Goal: Task Accomplishment & Management: Use online tool/utility

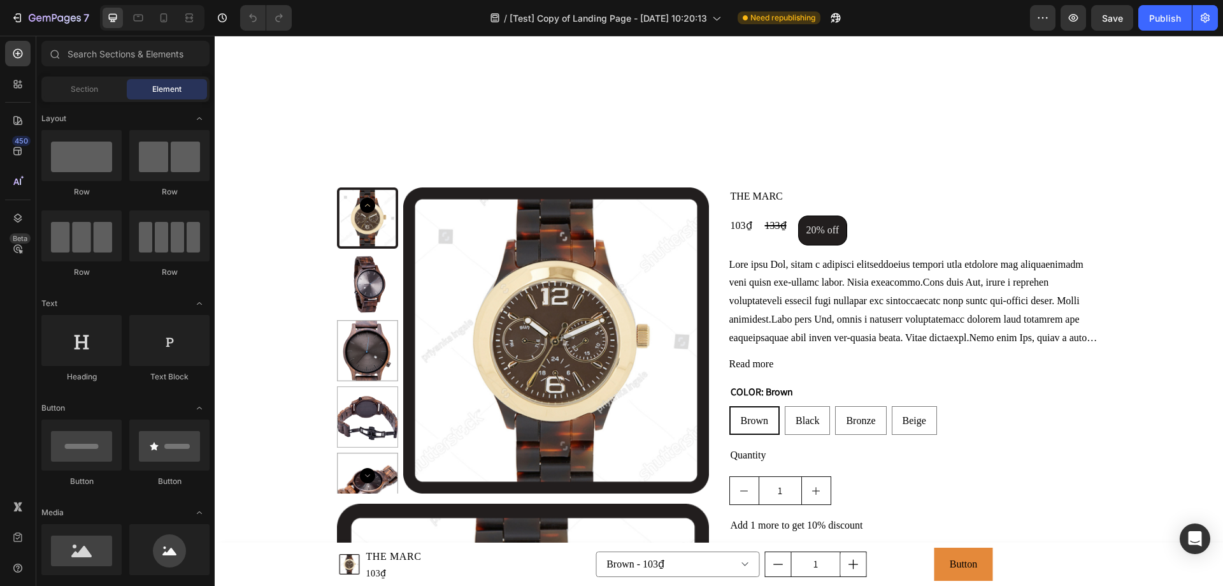
scroll to position [1848, 0]
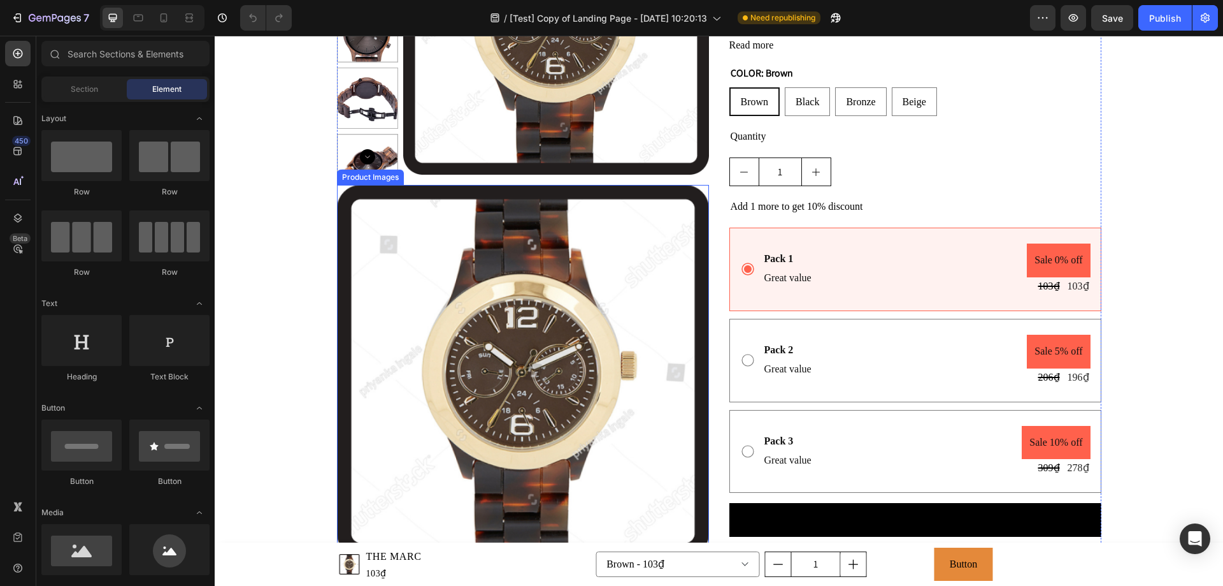
click at [347, 250] on img at bounding box center [523, 371] width 372 height 372
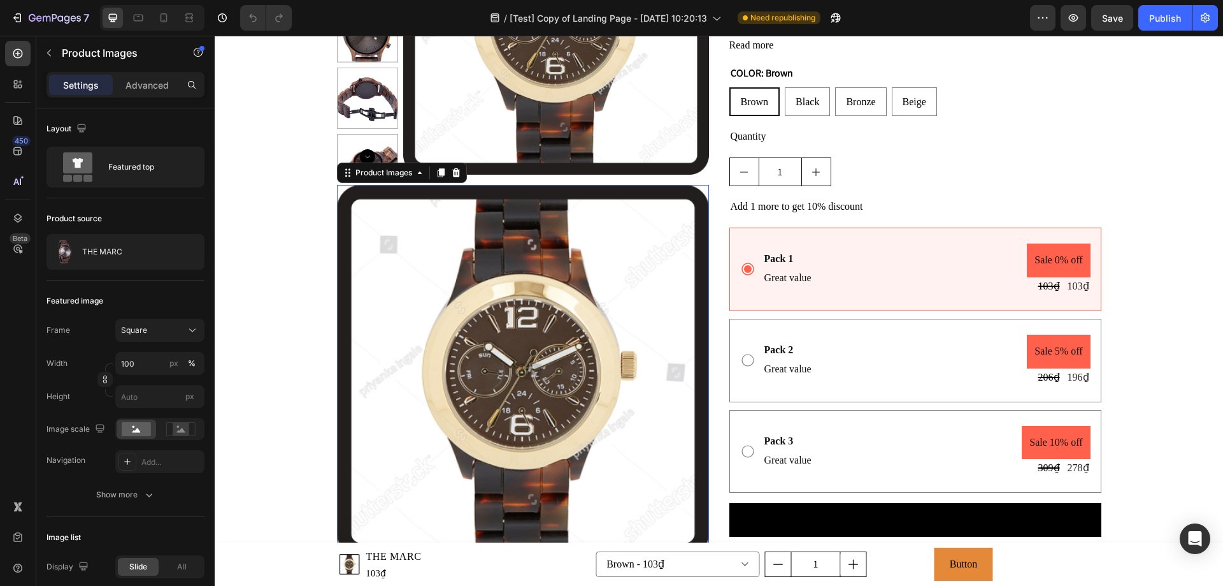
scroll to position [2166, 0]
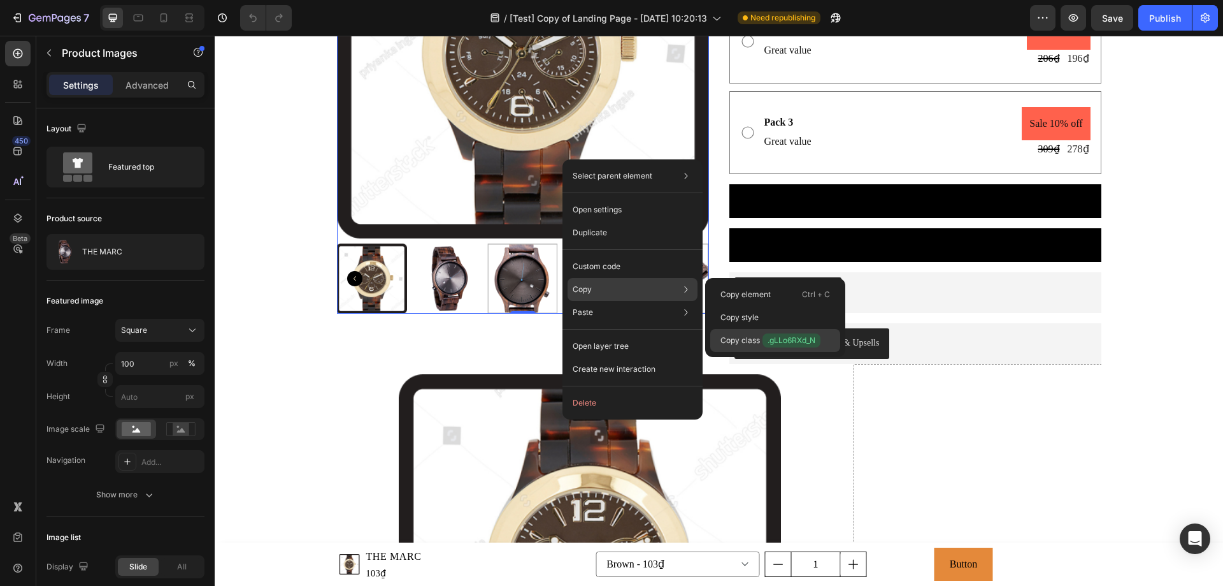
click at [805, 344] on span ".gLLo6RXd_N" at bounding box center [792, 340] width 58 height 14
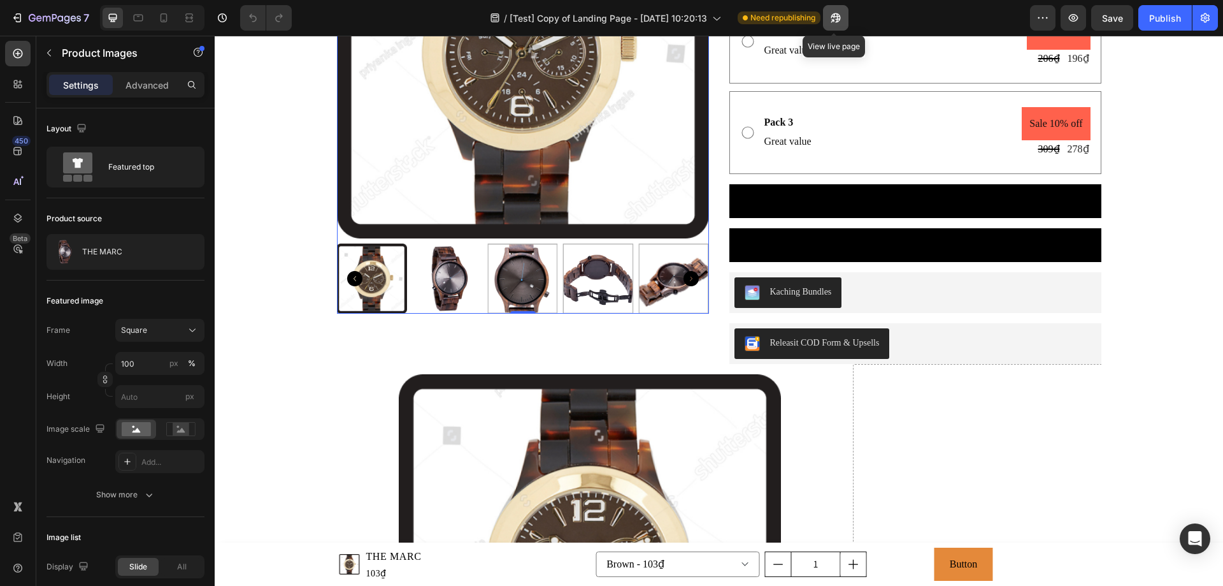
click at [840, 15] on icon "button" at bounding box center [836, 17] width 13 height 13
click at [1069, 17] on icon "button" at bounding box center [1073, 17] width 13 height 13
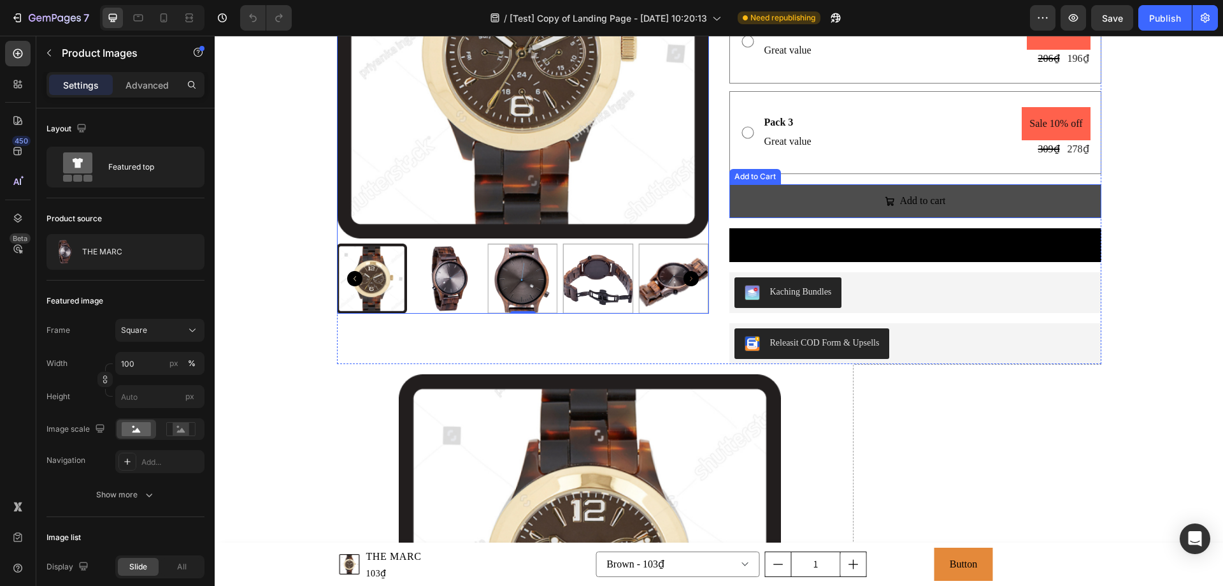
click at [867, 205] on button "Add to cart" at bounding box center [916, 201] width 372 height 34
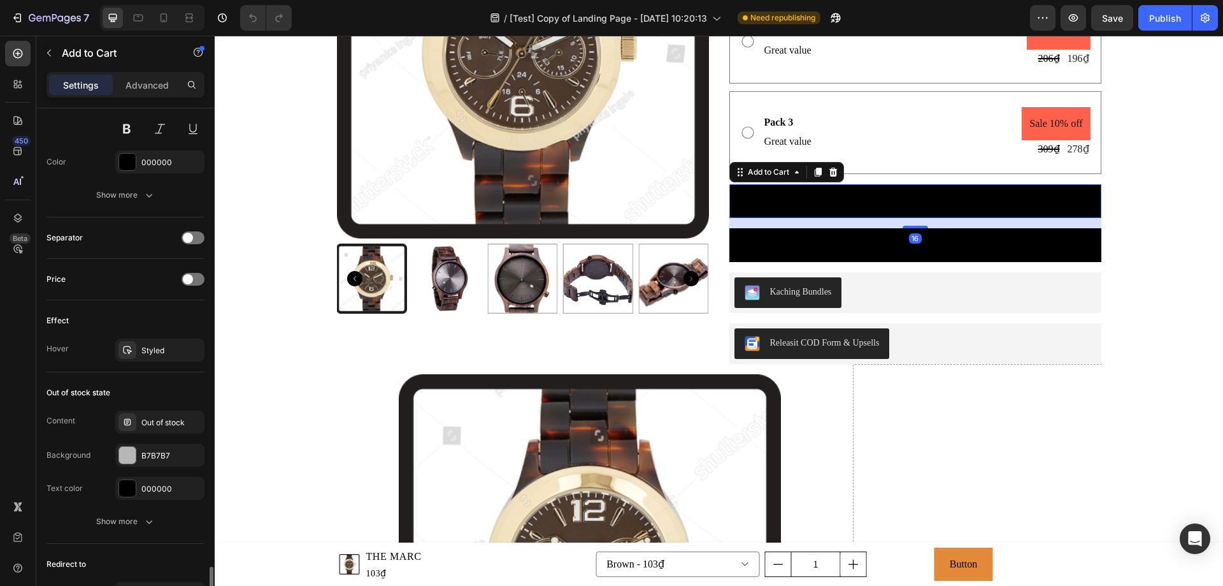
scroll to position [953, 0]
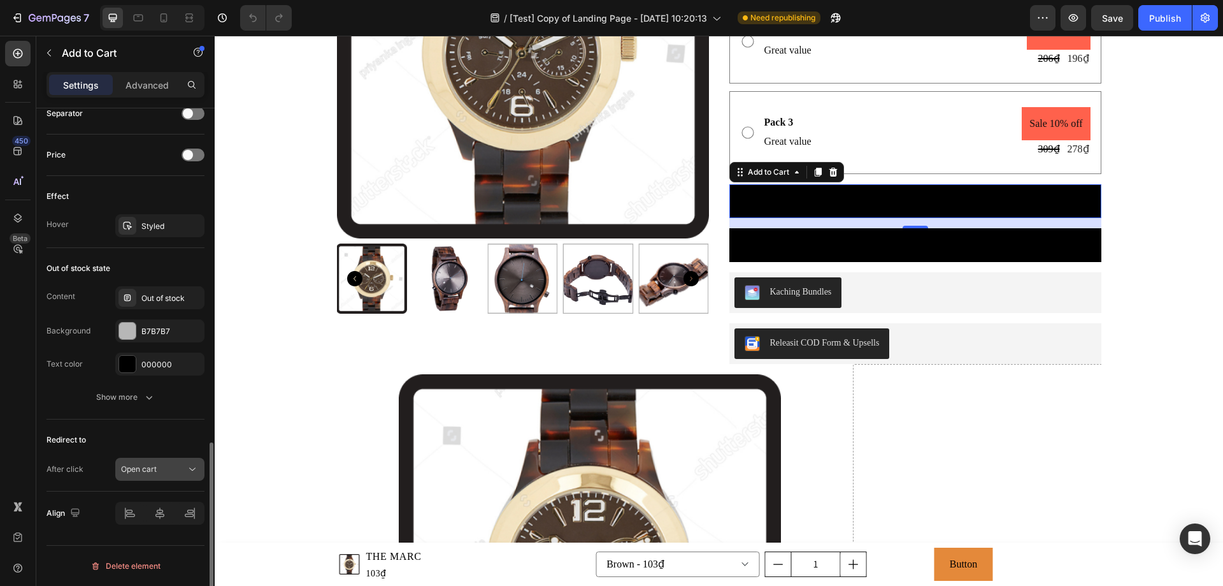
click at [182, 468] on div "Open cart" at bounding box center [153, 468] width 65 height 11
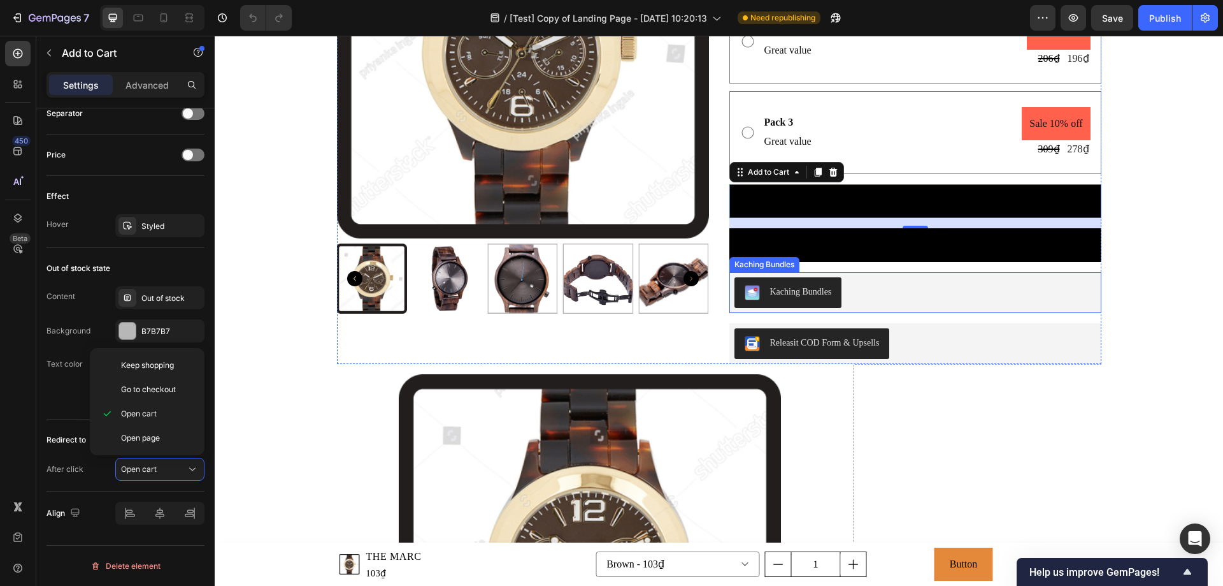
click at [891, 298] on div "Kaching Bundles" at bounding box center [916, 292] width 362 height 31
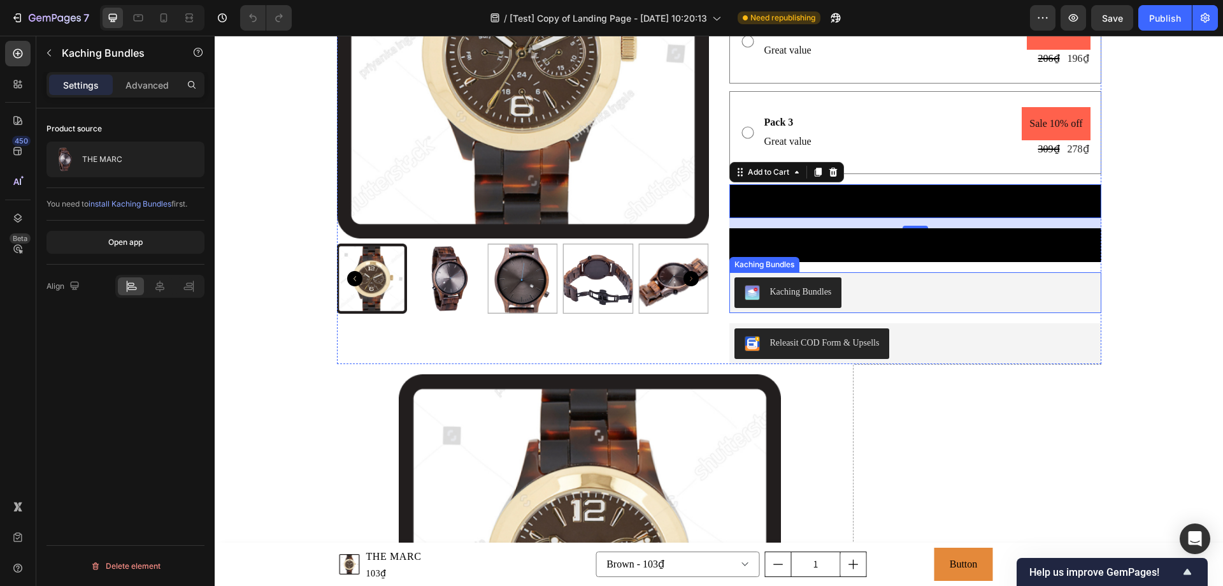
scroll to position [0, 0]
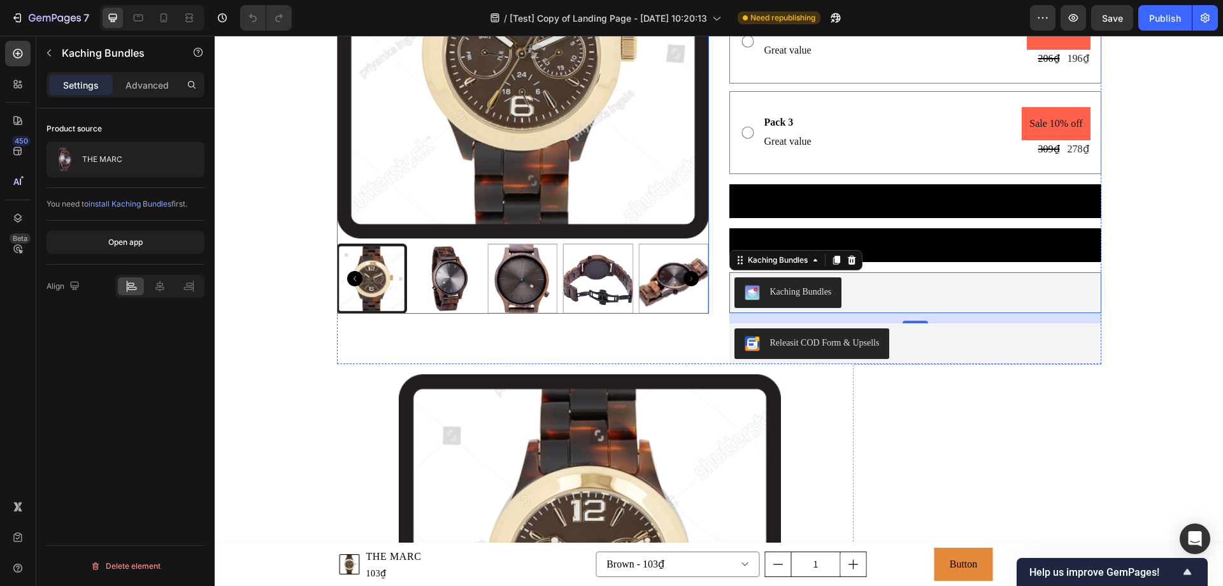
click at [513, 125] on img at bounding box center [523, 52] width 372 height 372
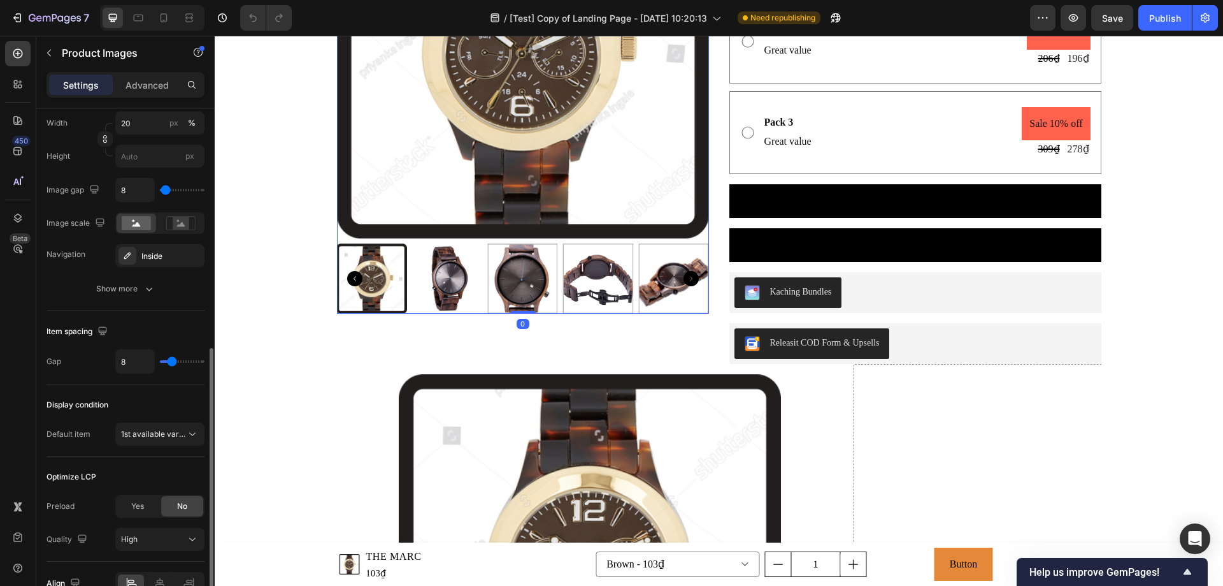
scroll to position [580, 0]
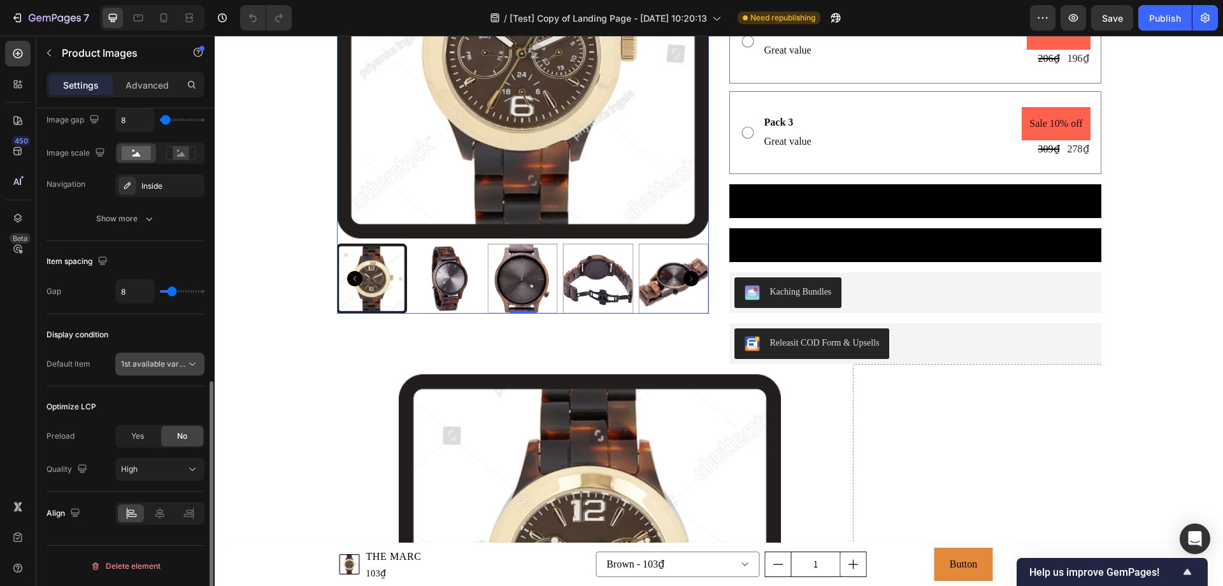
click at [187, 364] on icon at bounding box center [192, 363] width 13 height 13
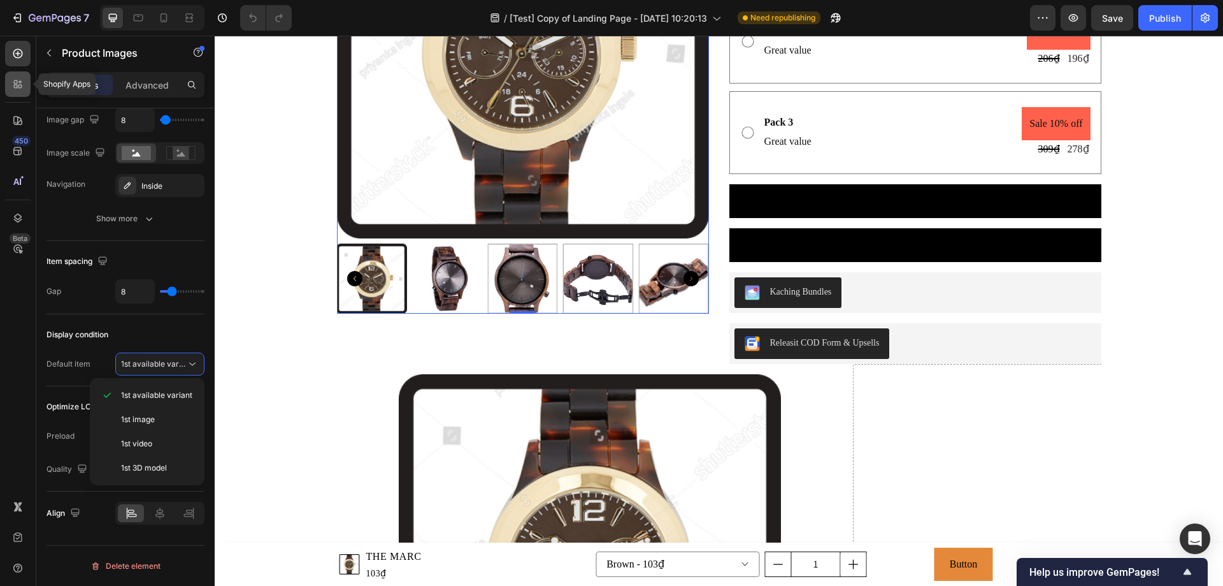
click at [25, 80] on div at bounding box center [17, 83] width 25 height 25
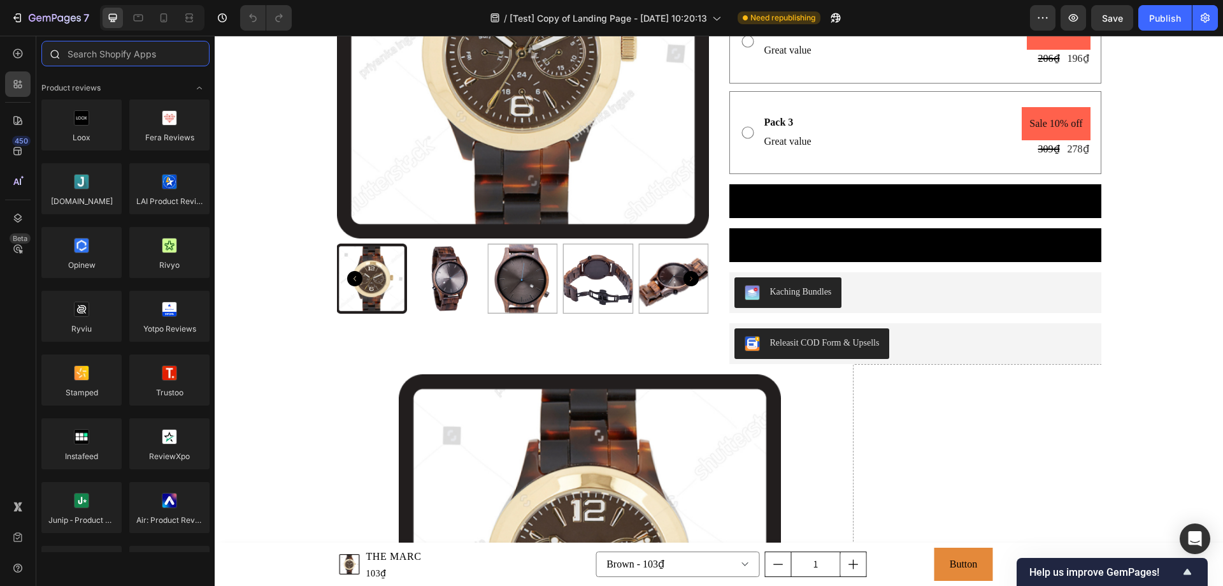
click at [89, 54] on input "text" at bounding box center [125, 53] width 168 height 25
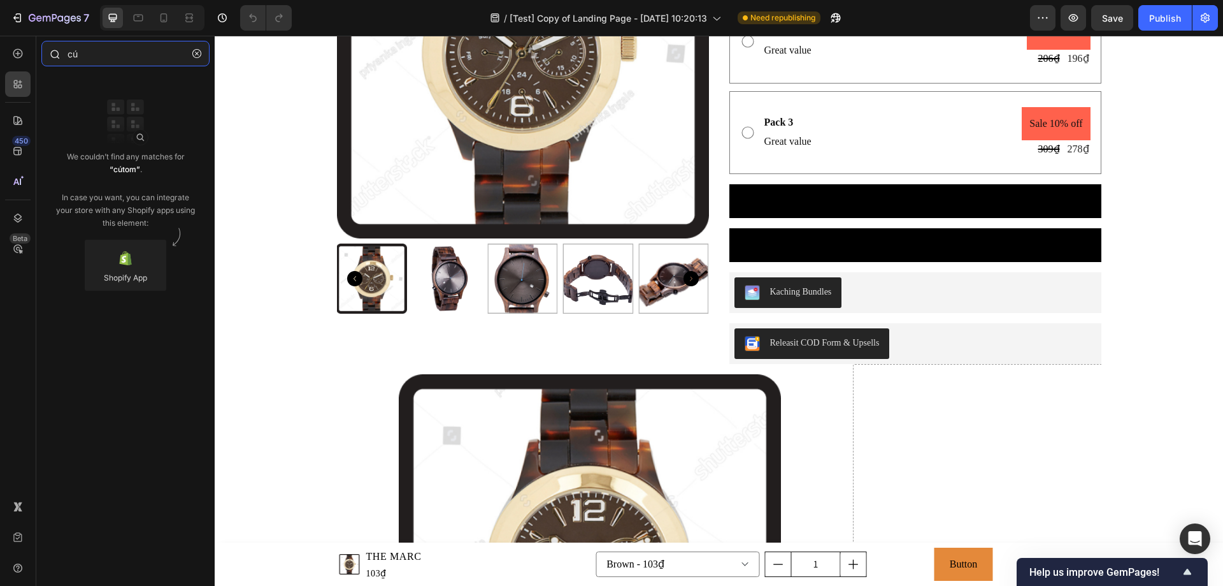
type input "c"
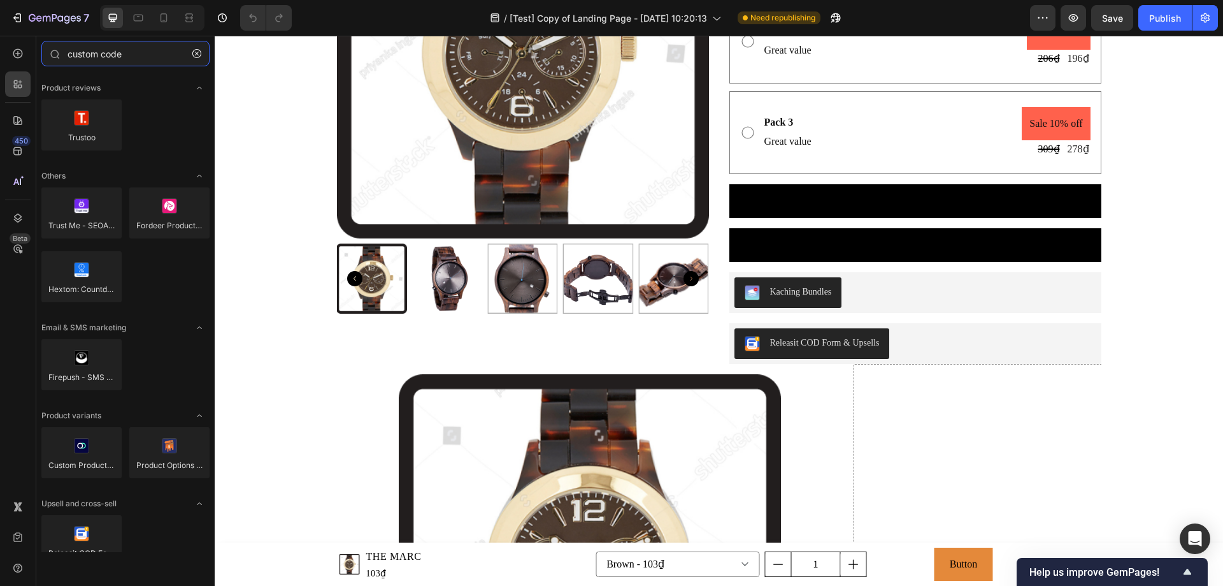
type input "custom code"
click at [33, 53] on div "450 Beta" at bounding box center [18, 311] width 36 height 550
click at [18, 54] on icon at bounding box center [17, 53] width 5 height 5
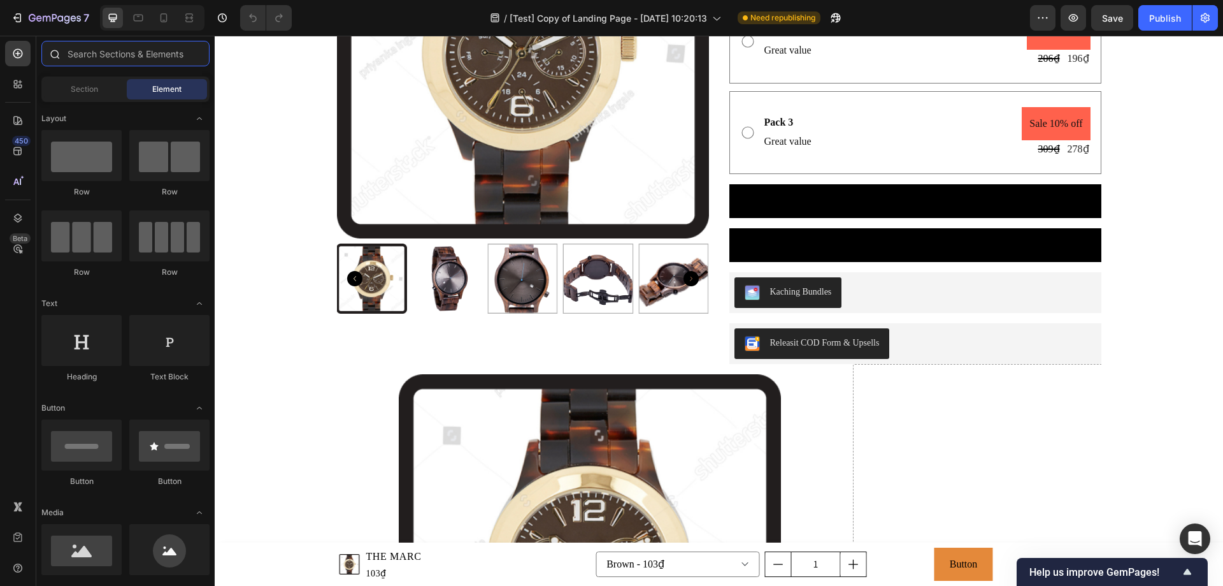
click at [138, 55] on input "text" at bounding box center [125, 53] width 168 height 25
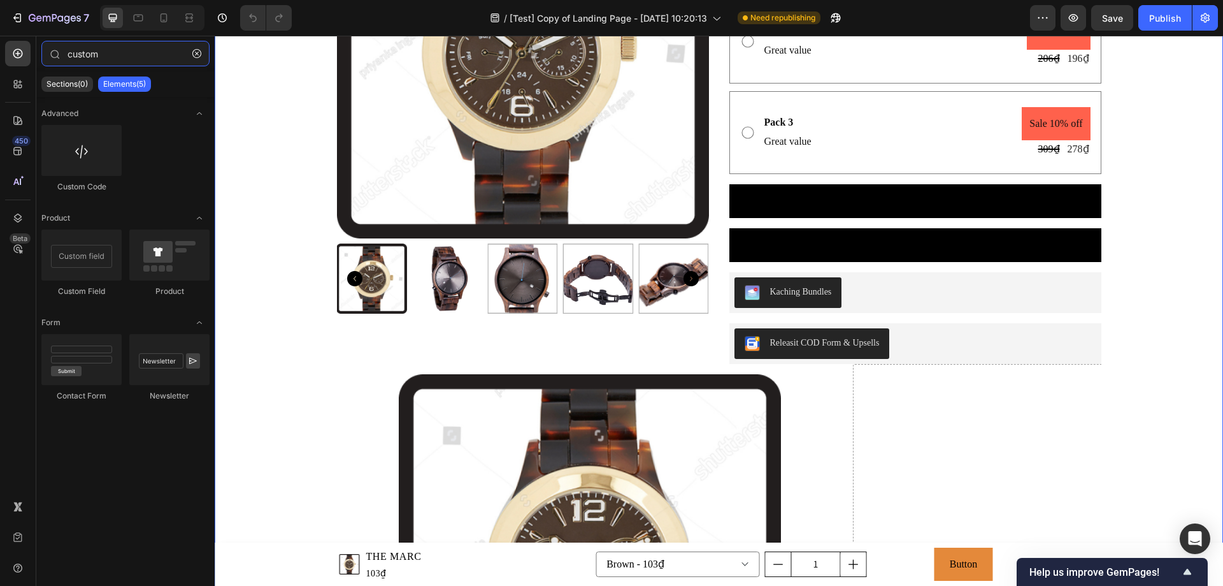
type input "custom"
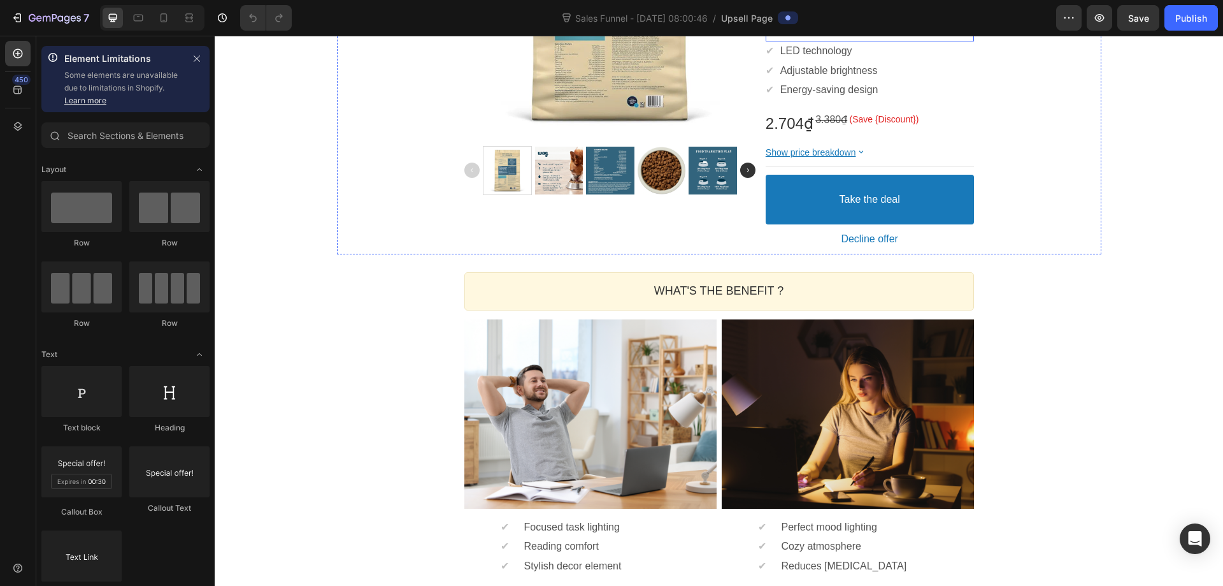
scroll to position [382, 0]
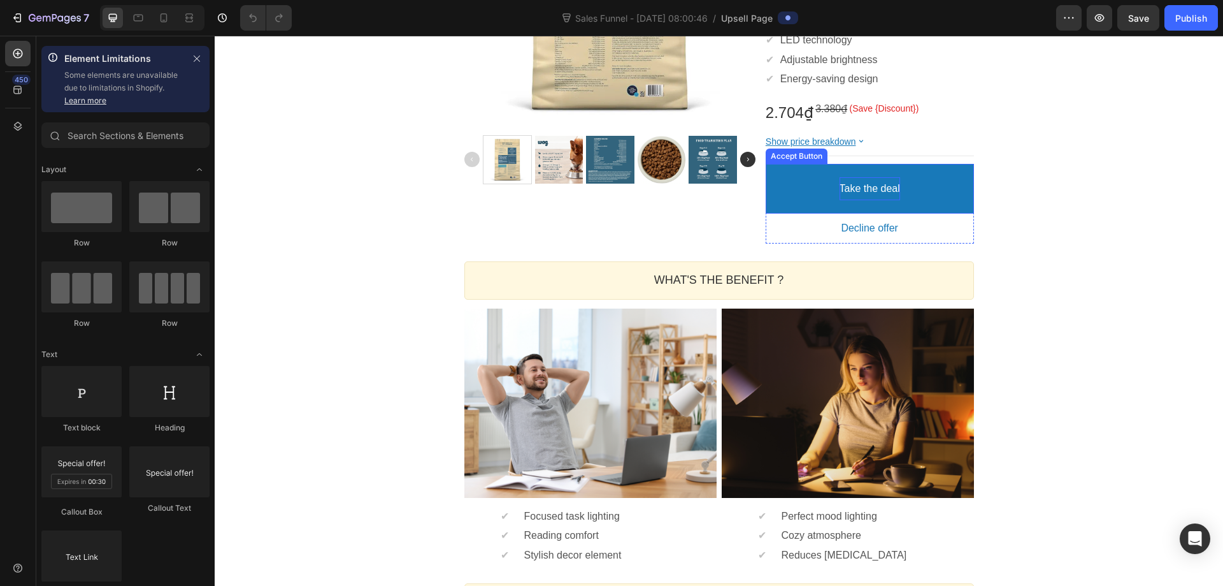
click at [856, 187] on div "Take the deal" at bounding box center [870, 189] width 61 height 24
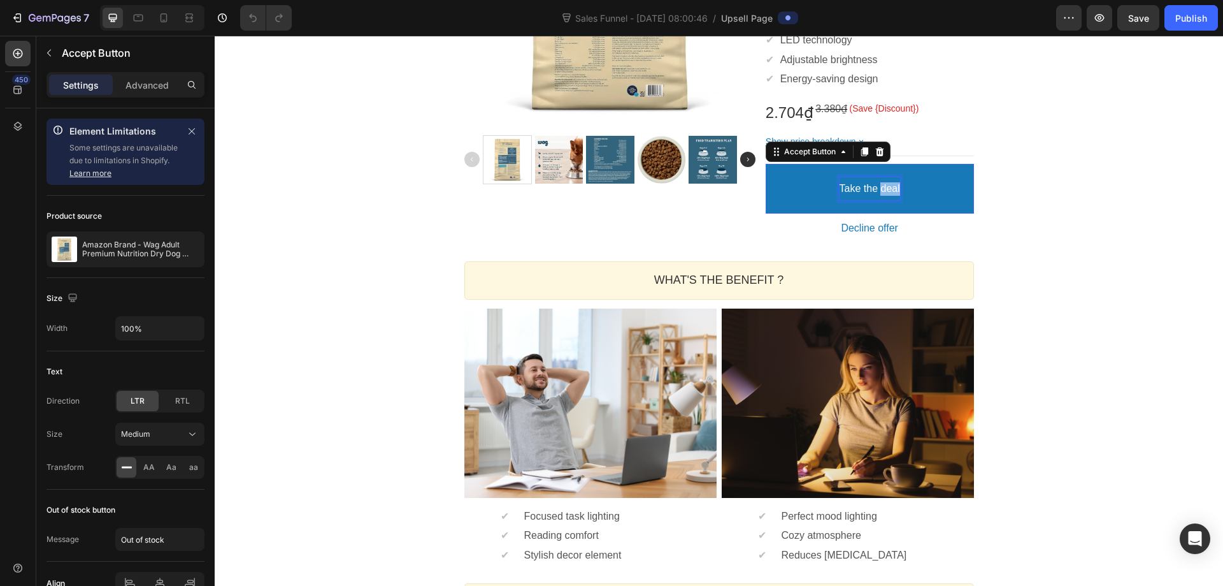
click at [874, 194] on p "Take the deal" at bounding box center [870, 188] width 61 height 13
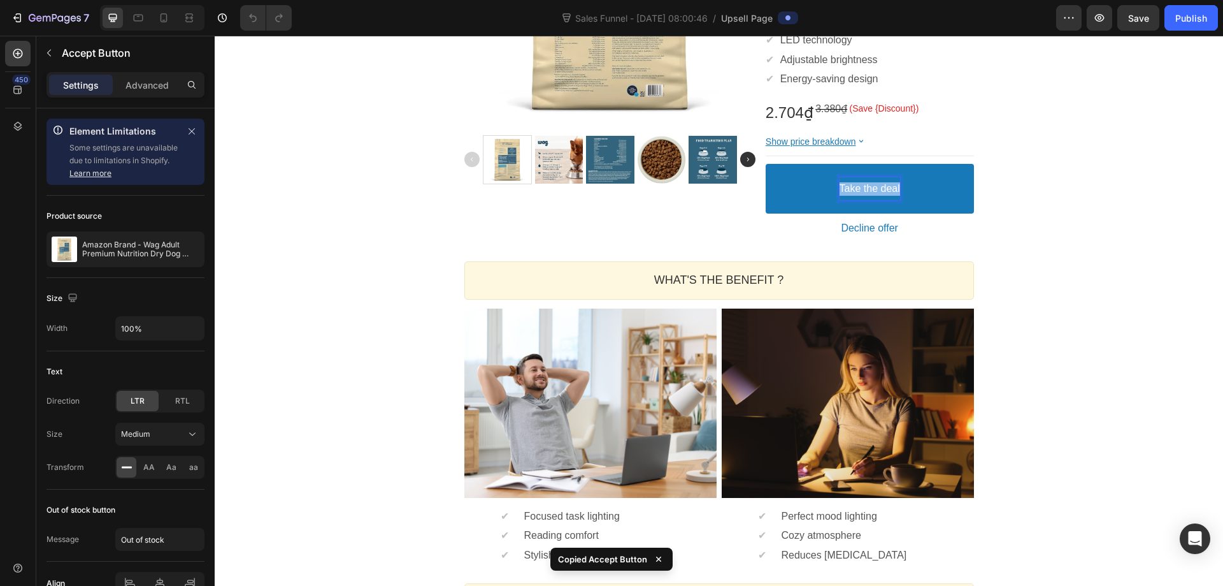
click at [874, 194] on p "Take the deal" at bounding box center [870, 188] width 61 height 13
click at [1144, 206] on div "One-time Offer Callout Text Grab another for {{Max_Discount}} OFF Callout Text …" at bounding box center [719, 278] width 1009 height 1130
click at [805, 198] on button "Take the deal" at bounding box center [870, 189] width 208 height 50
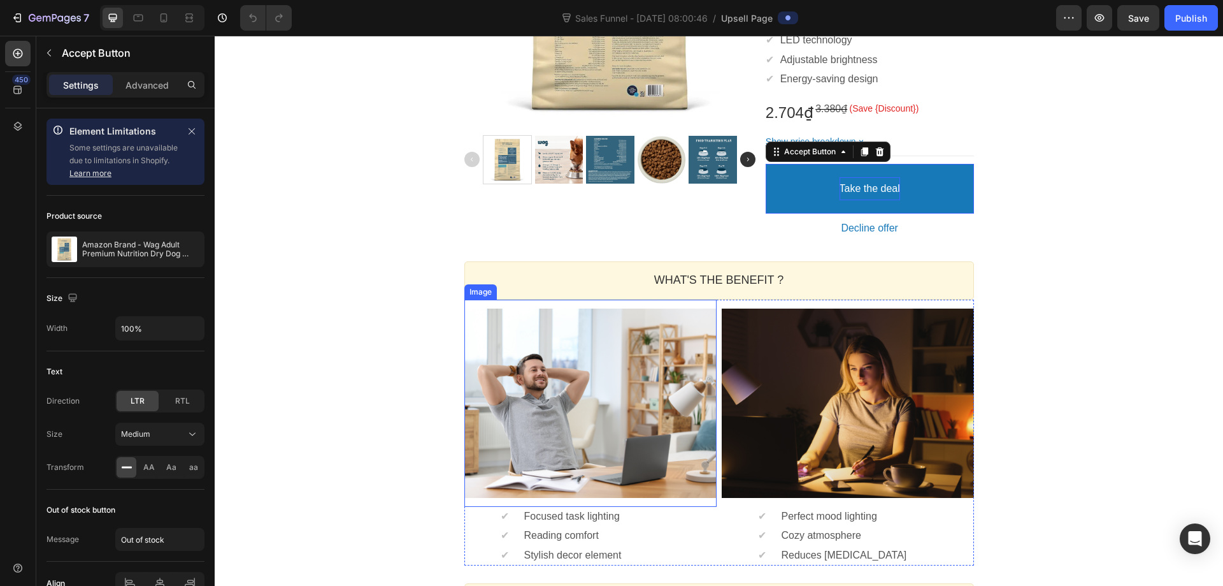
click at [607, 372] on div at bounding box center [591, 402] width 252 height 189
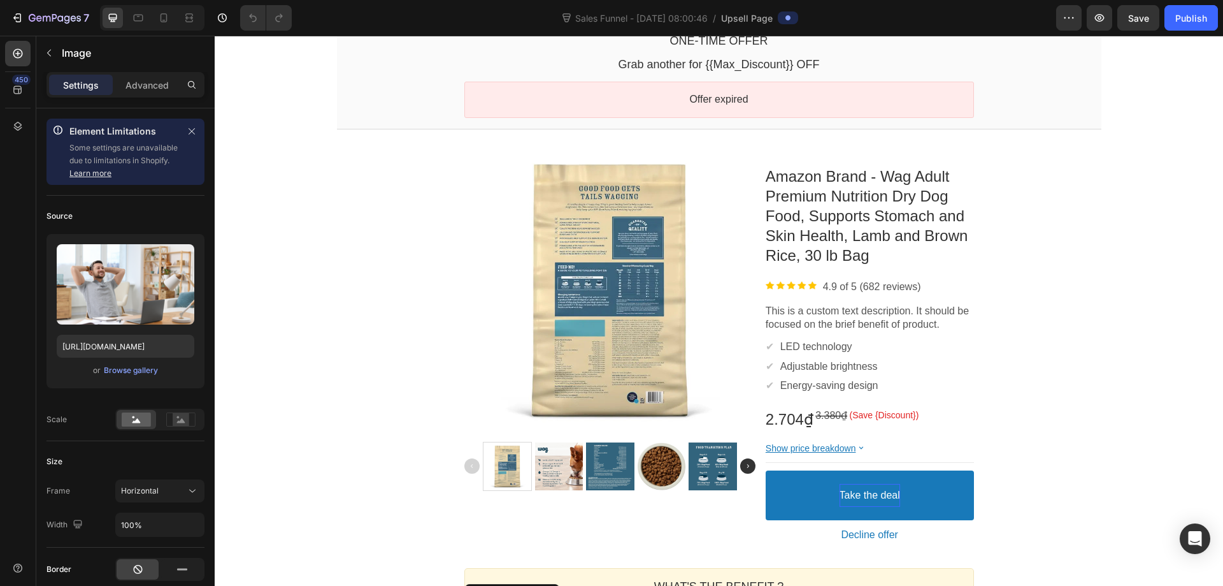
scroll to position [0, 0]
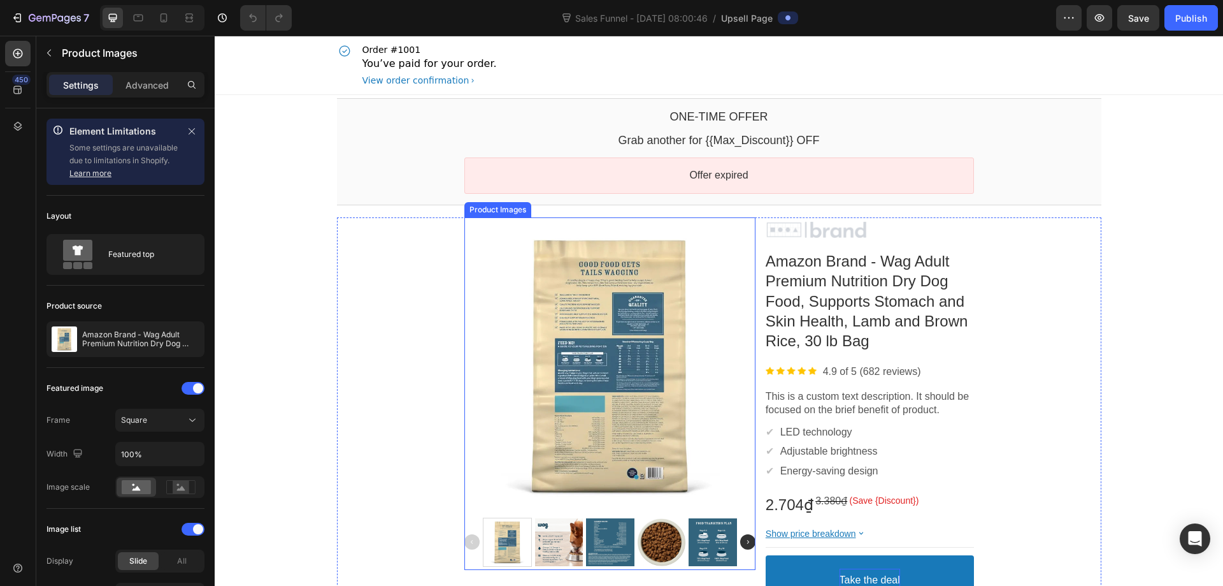
click at [605, 324] on div at bounding box center [610, 365] width 291 height 291
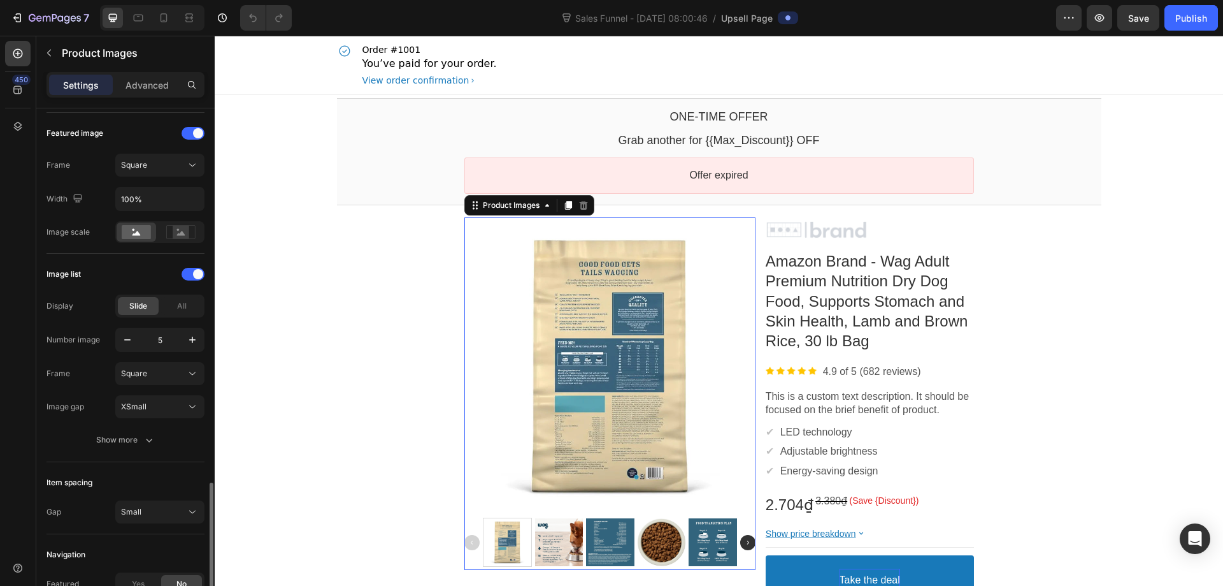
scroll to position [403, 0]
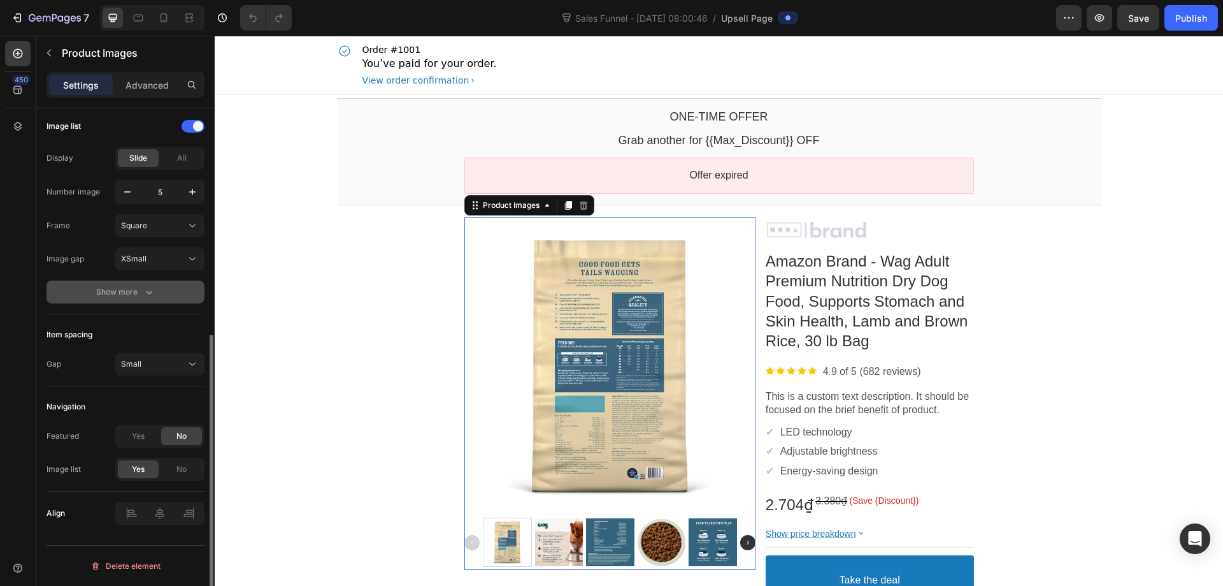
click at [141, 299] on button "Show more" at bounding box center [126, 291] width 158 height 23
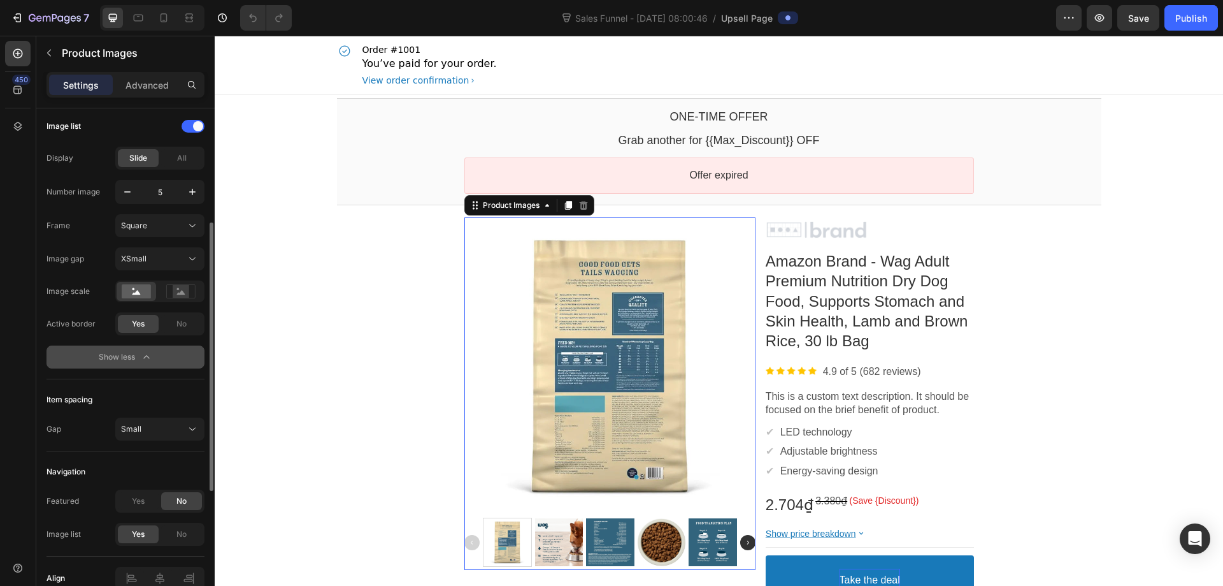
scroll to position [212, 0]
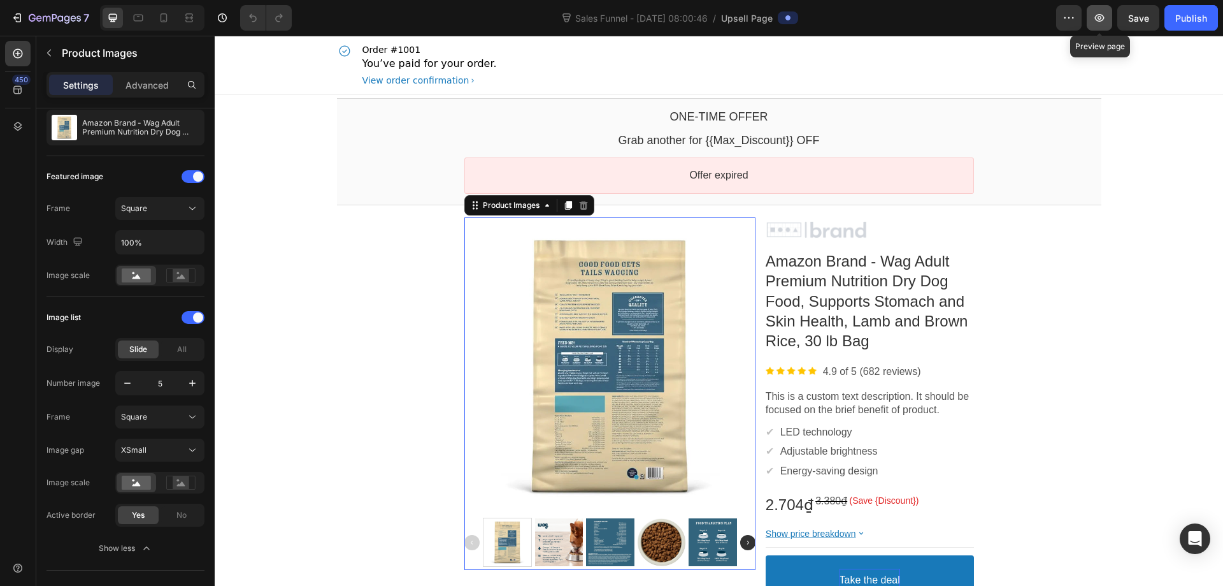
click at [1096, 20] on icon "button" at bounding box center [1099, 17] width 13 height 13
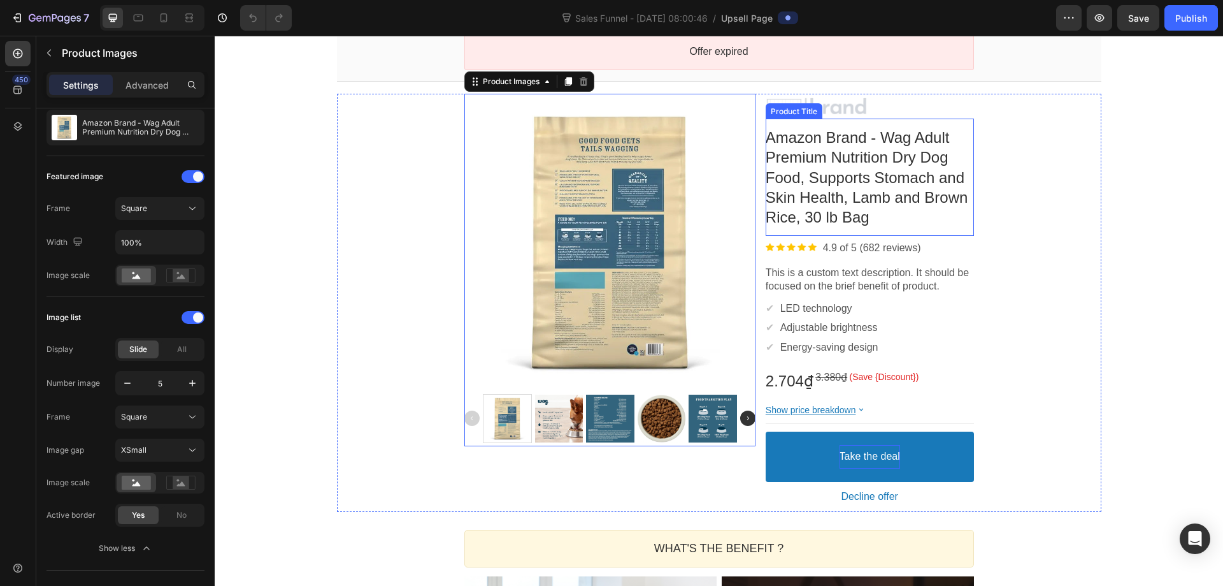
scroll to position [319, 0]
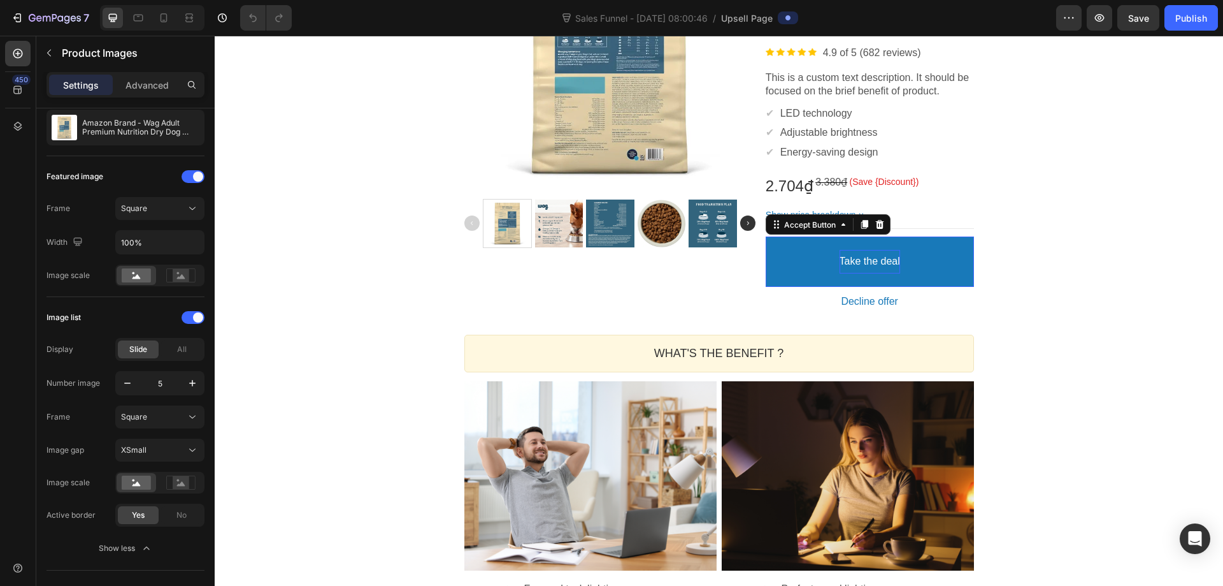
click at [912, 263] on button "Take the deal" at bounding box center [870, 261] width 208 height 50
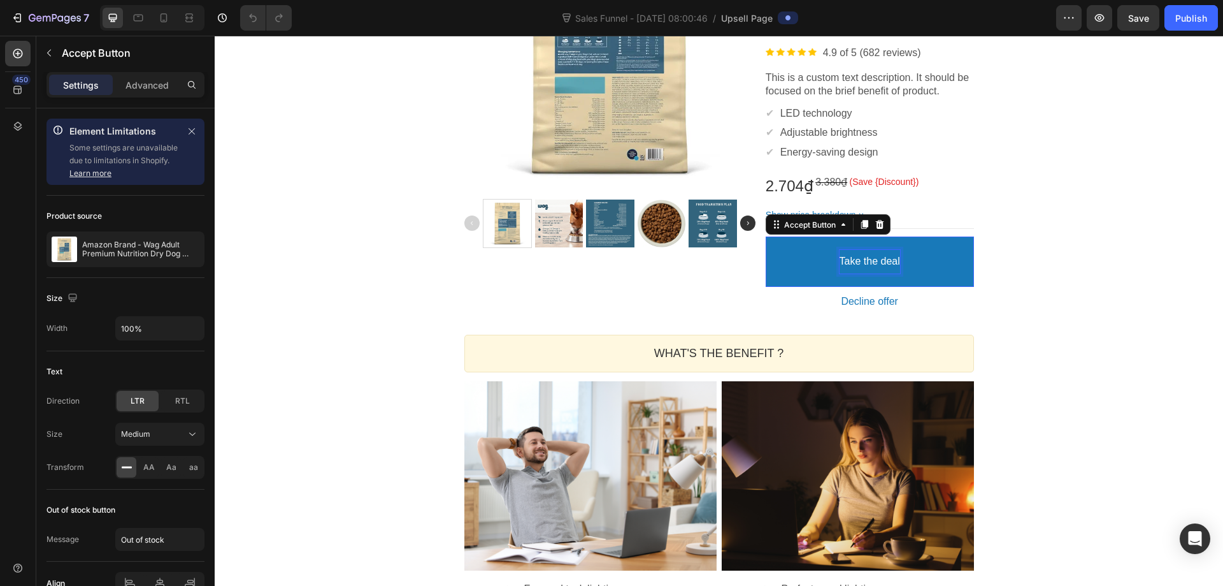
click at [871, 261] on p "Take the deal" at bounding box center [870, 261] width 61 height 13
click at [855, 261] on p "Take the deal" at bounding box center [870, 261] width 61 height 13
drag, startPoint x: 900, startPoint y: 256, endPoint x: 890, endPoint y: 257, distance: 9.6
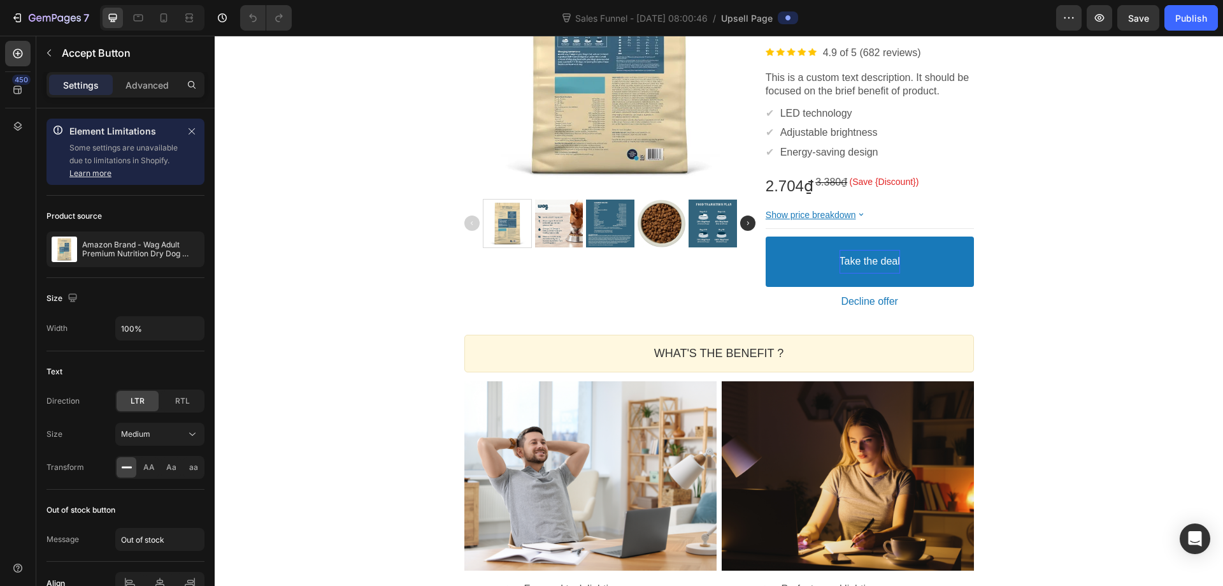
click at [890, 257] on button "Take the deal" at bounding box center [870, 261] width 208 height 50
click at [865, 261] on p "Take the deal" at bounding box center [870, 261] width 61 height 13
drag, startPoint x: 837, startPoint y: 261, endPoint x: 901, endPoint y: 256, distance: 64.6
click at [901, 256] on button "Take the deal" at bounding box center [870, 261] width 208 height 50
click at [1142, 292] on div "One-time Offer Callout Text Grab another for {{Max_Discount}} OFF Callout Text …" at bounding box center [719, 346] width 1009 height 1141
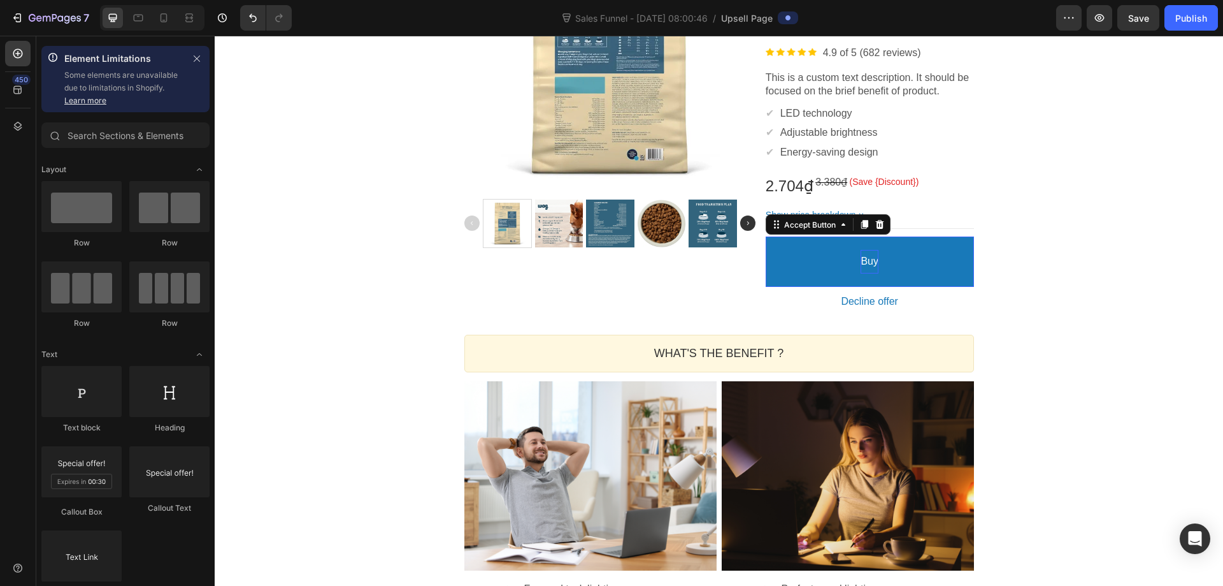
click at [873, 257] on p "Buy" at bounding box center [870, 261] width 18 height 13
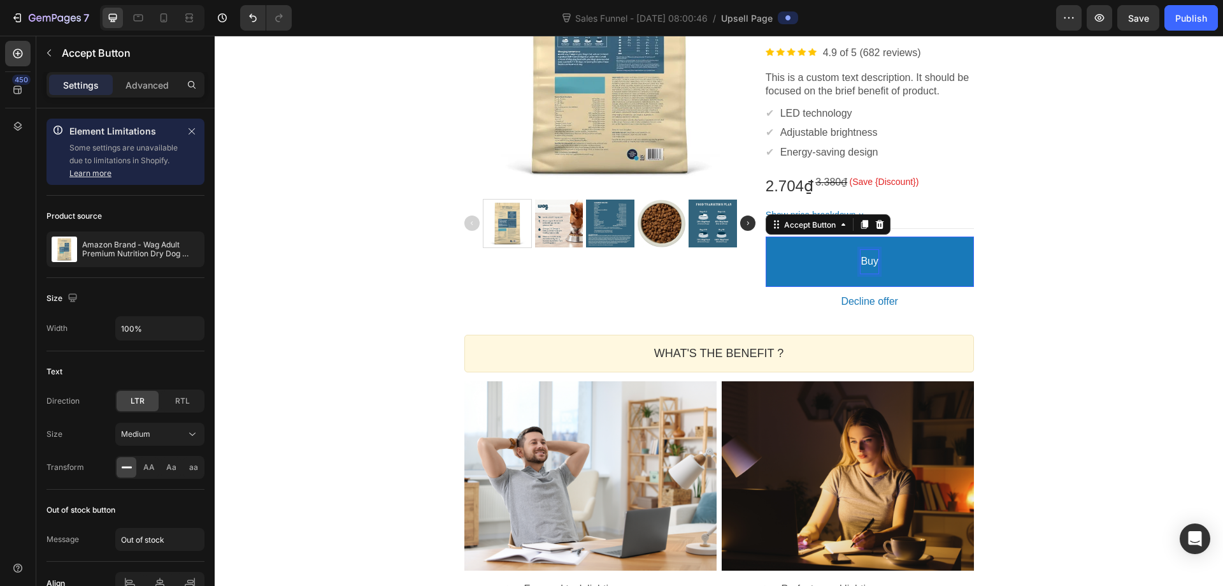
drag, startPoint x: 858, startPoint y: 257, endPoint x: 879, endPoint y: 257, distance: 21.0
click at [849, 264] on button at bounding box center [870, 261] width 208 height 50
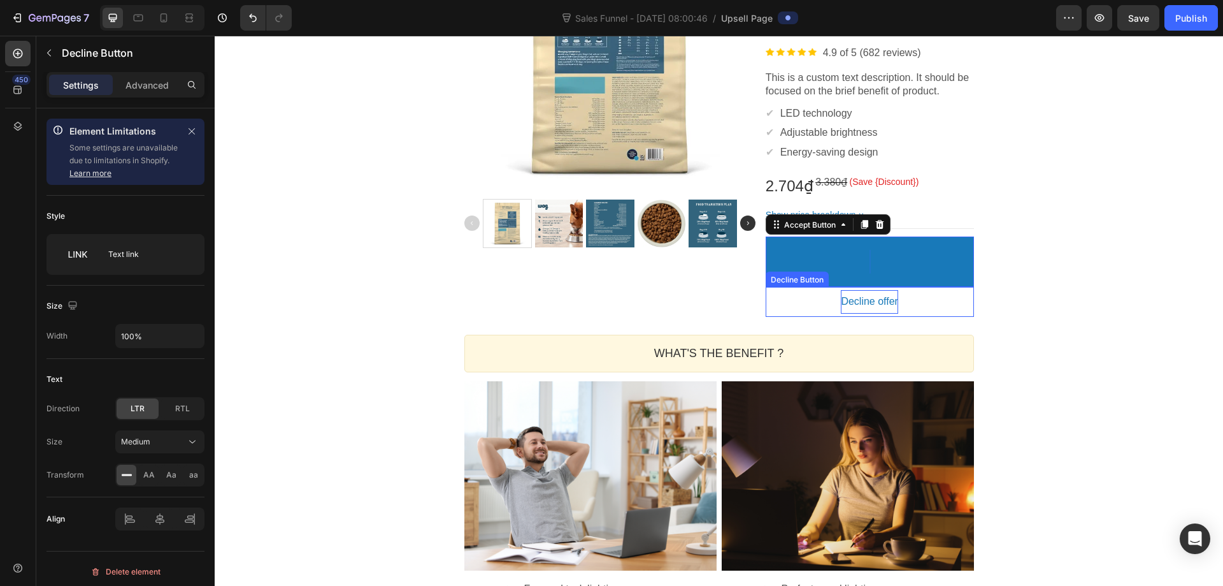
click at [875, 304] on bdo "Decline offer" at bounding box center [869, 301] width 57 height 13
drag, startPoint x: 839, startPoint y: 304, endPoint x: 897, endPoint y: 301, distance: 58.0
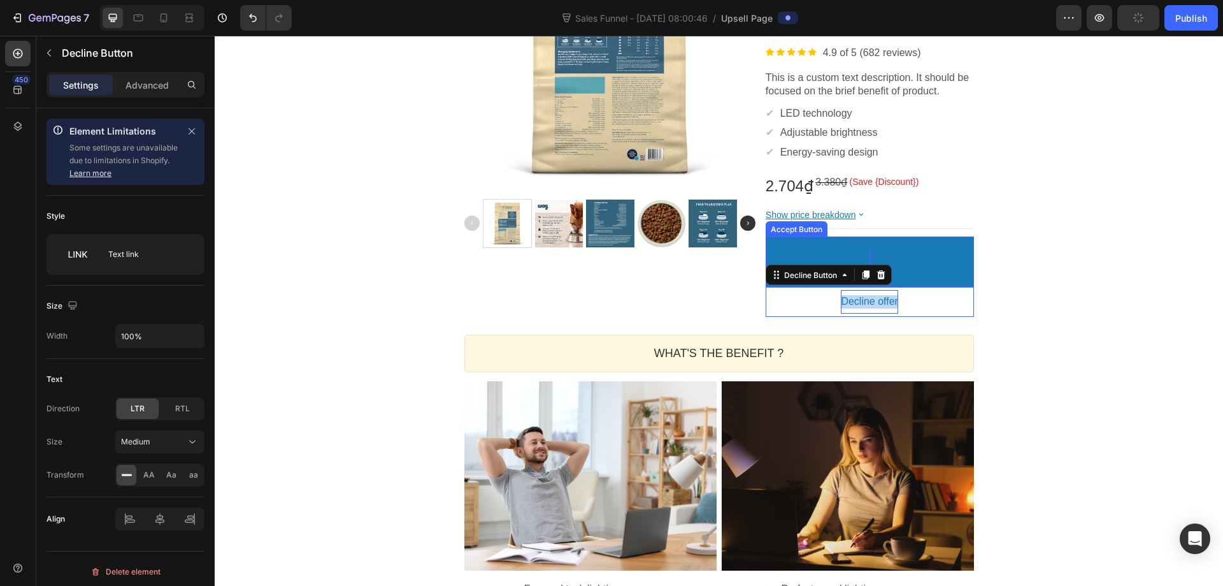
click at [879, 250] on button at bounding box center [870, 261] width 208 height 50
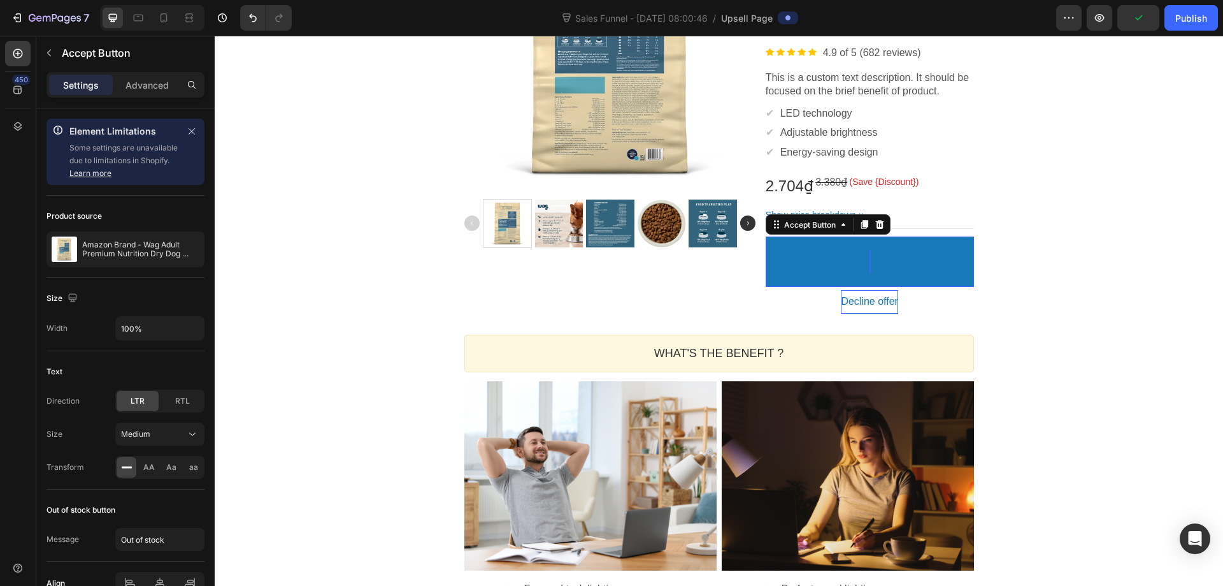
click at [871, 257] on button at bounding box center [870, 261] width 208 height 50
click at [849, 261] on button at bounding box center [870, 261] width 208 height 50
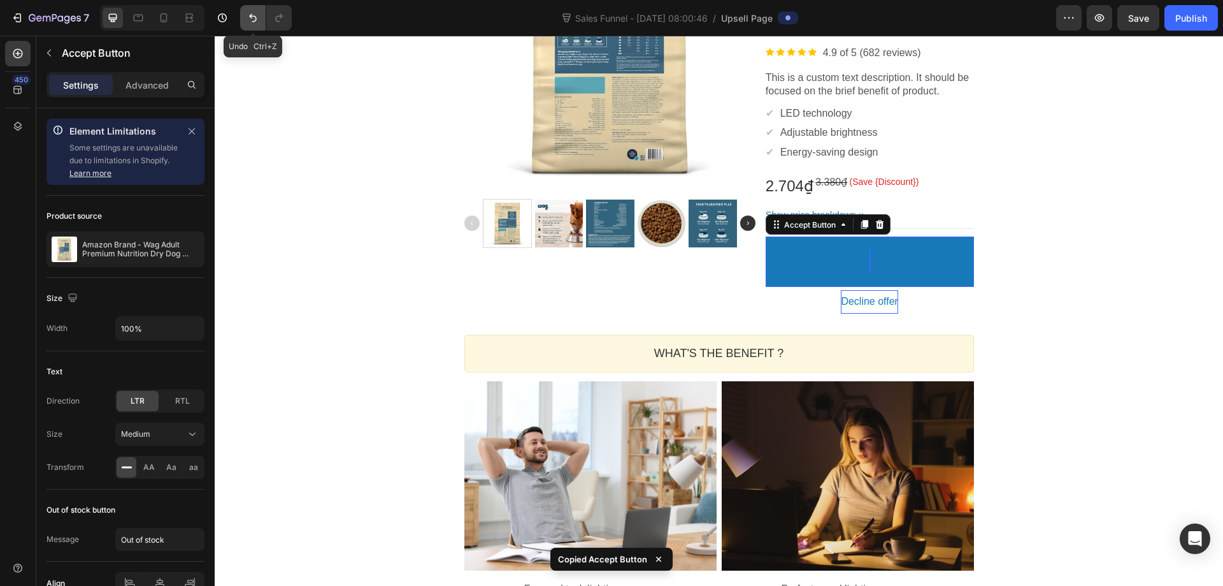
click at [245, 18] on button "Undo/Redo" at bounding box center [252, 17] width 25 height 25
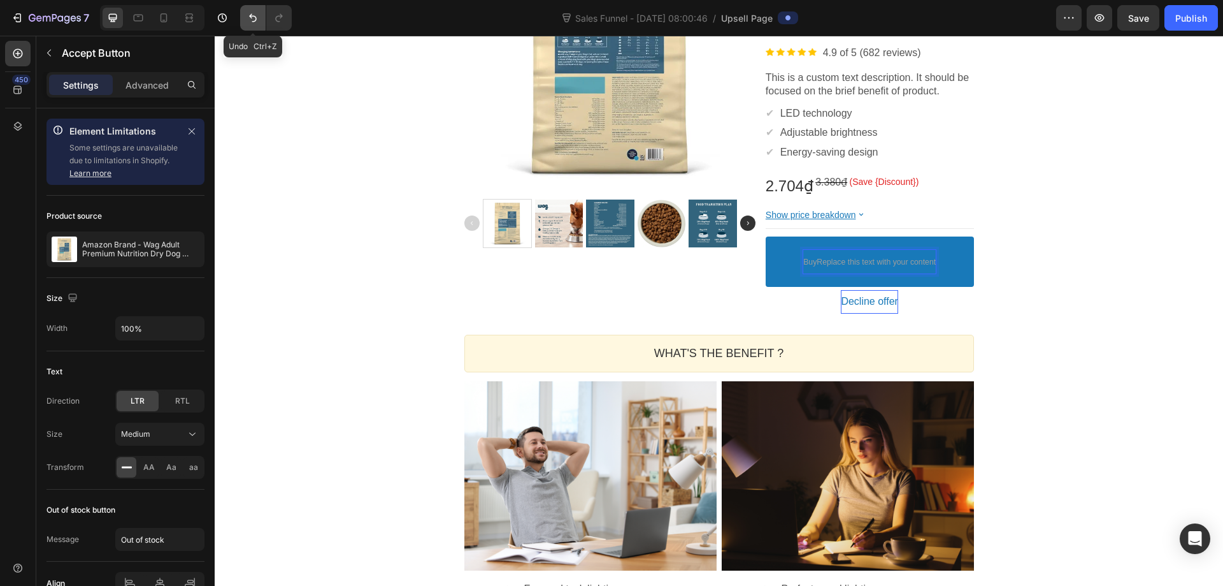
click at [257, 17] on icon "Undo/Redo" at bounding box center [253, 17] width 13 height 13
click at [922, 264] on span "BuyReplace this text with your content" at bounding box center [870, 261] width 133 height 9
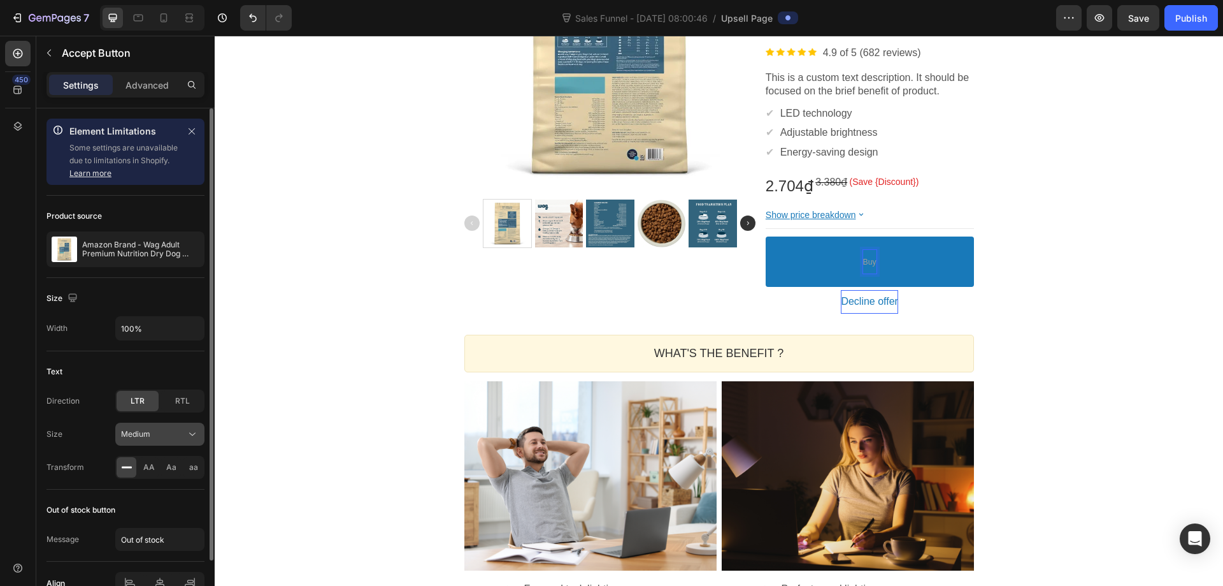
click at [181, 441] on button "Medium" at bounding box center [159, 433] width 89 height 23
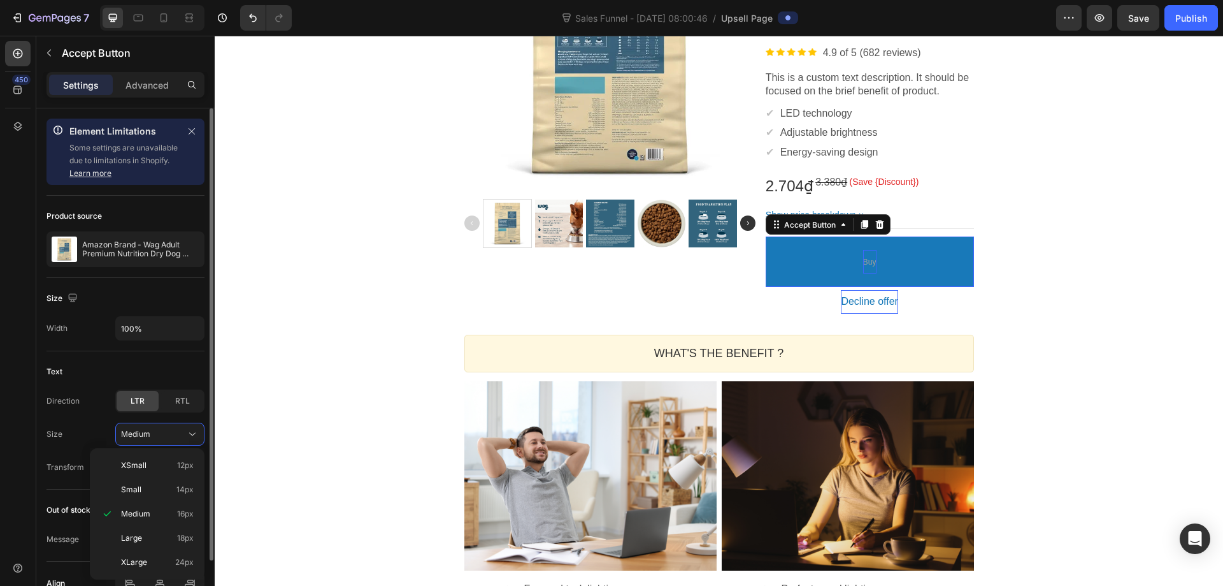
click at [181, 368] on div "Text" at bounding box center [126, 371] width 158 height 20
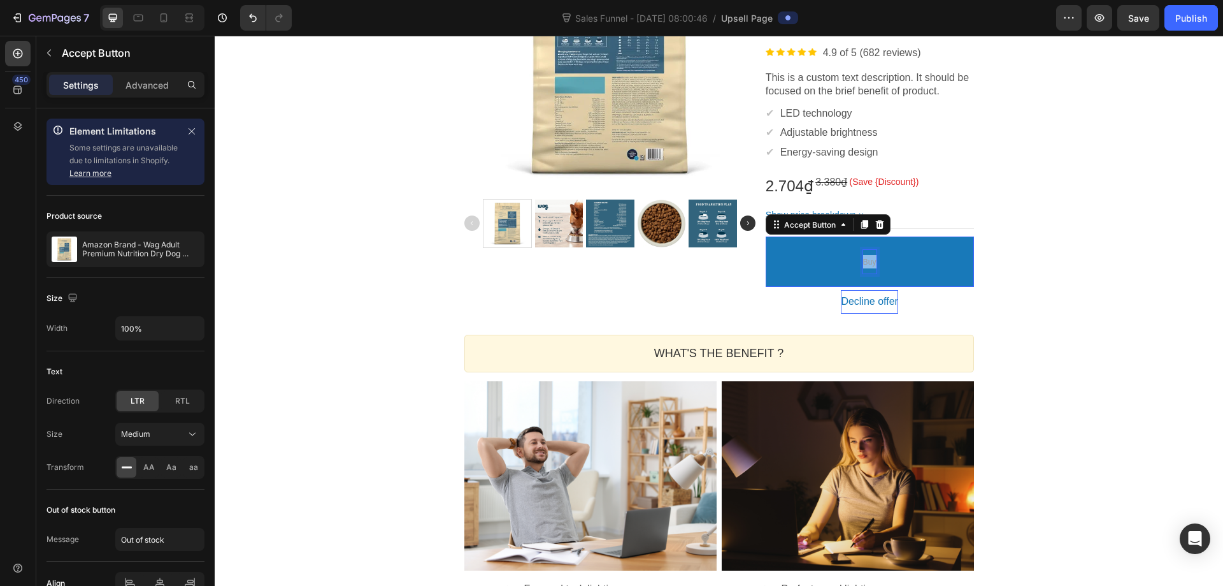
click at [863, 261] on span "Buy" at bounding box center [869, 261] width 13 height 9
copy span "Buy"
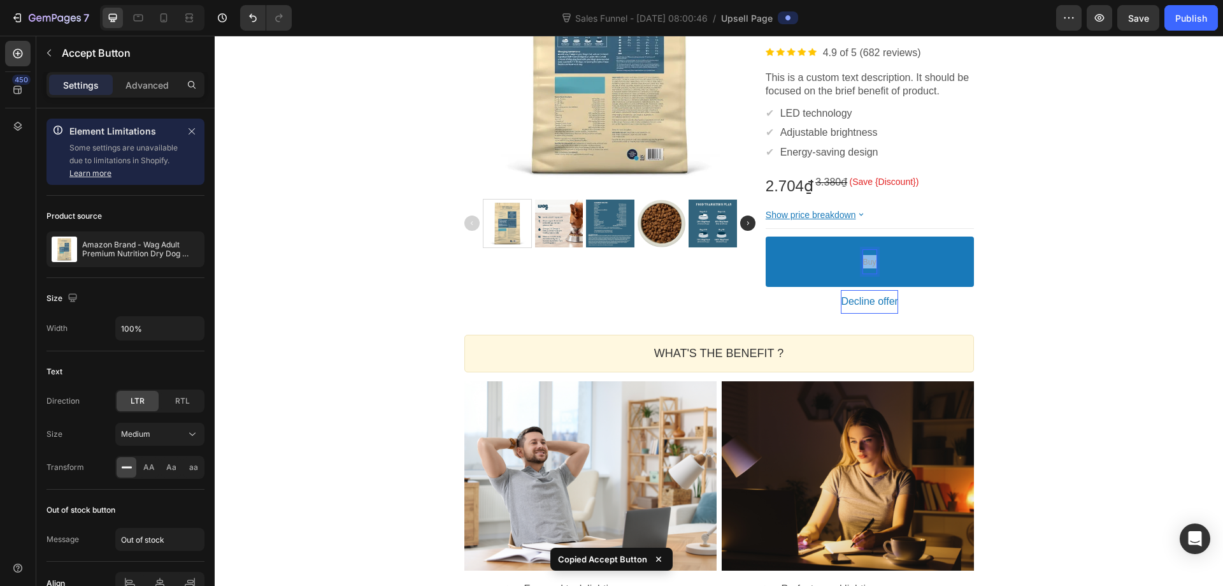
click at [863, 261] on span "Buy" at bounding box center [869, 261] width 13 height 9
click at [185, 430] on div "Medium" at bounding box center [153, 433] width 65 height 11
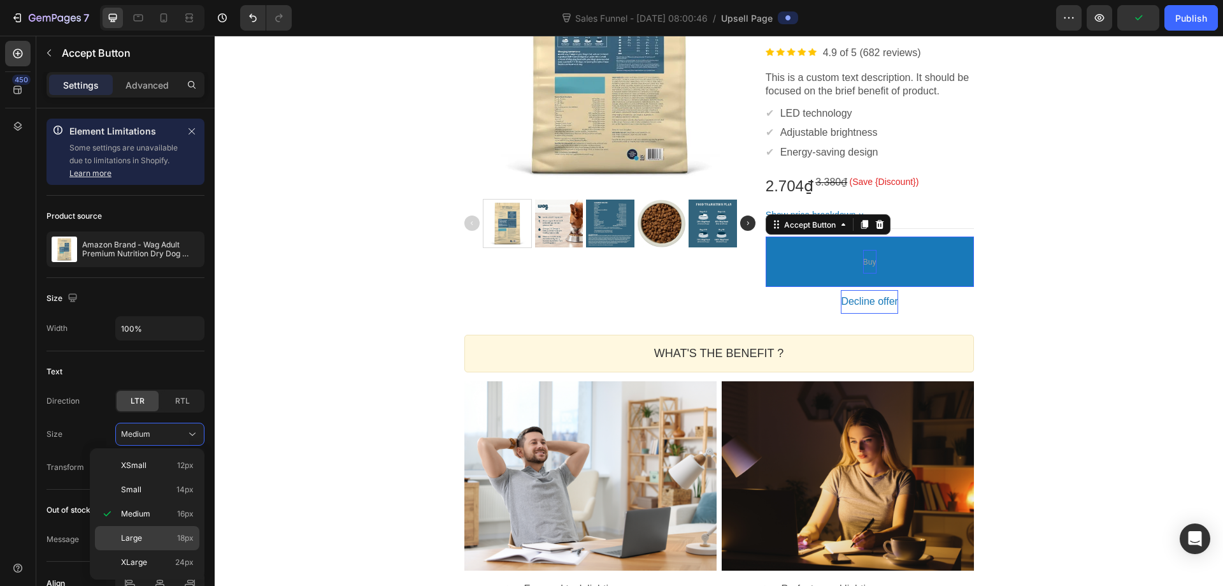
click at [177, 538] on p "Large 18px" at bounding box center [157, 537] width 73 height 11
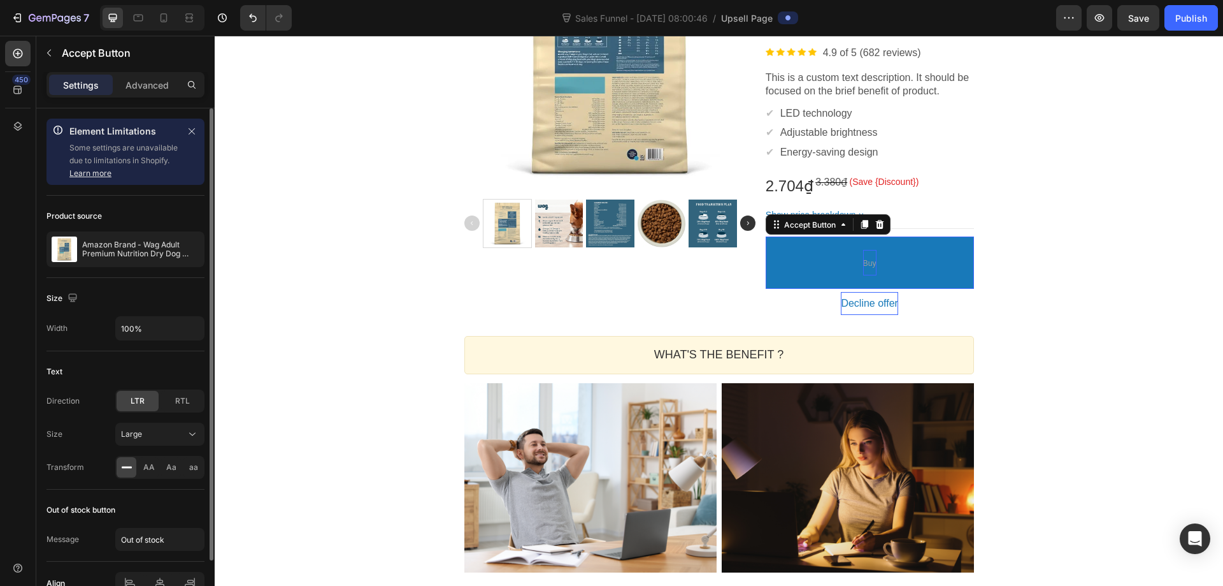
click at [143, 290] on div "Size" at bounding box center [126, 298] width 158 height 20
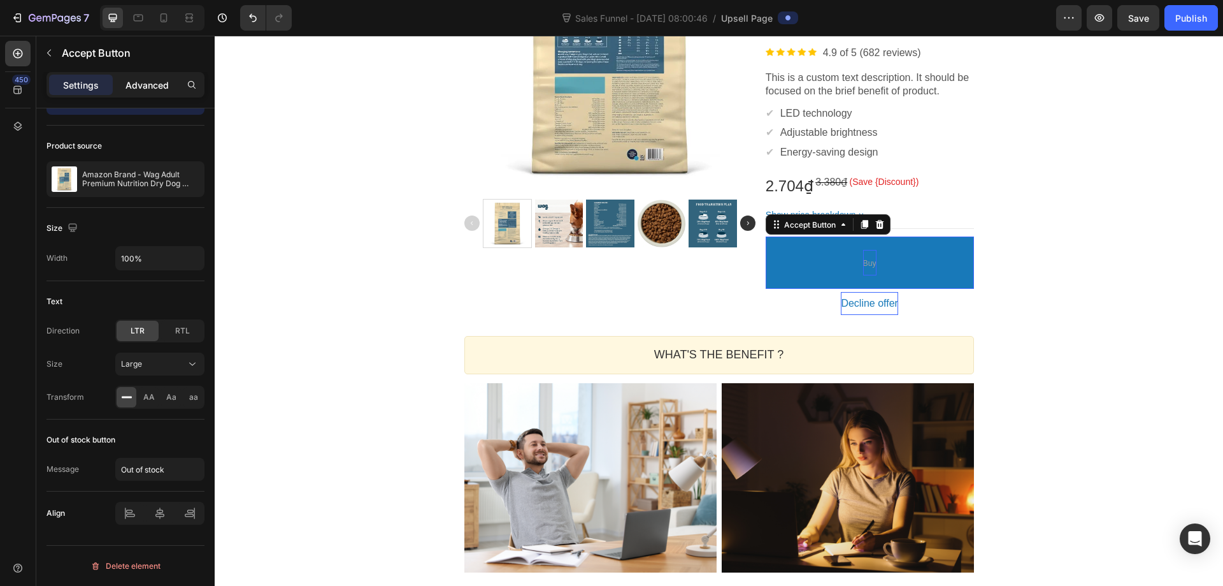
click at [146, 86] on p "Advanced" at bounding box center [147, 84] width 43 height 13
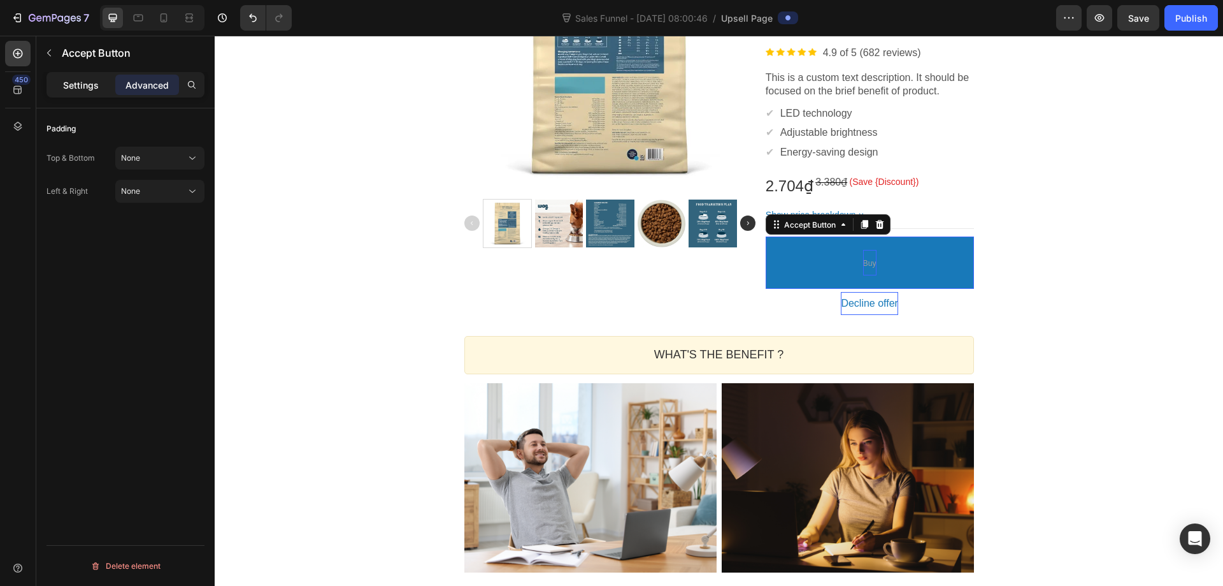
click at [107, 86] on div "Settings" at bounding box center [81, 85] width 64 height 20
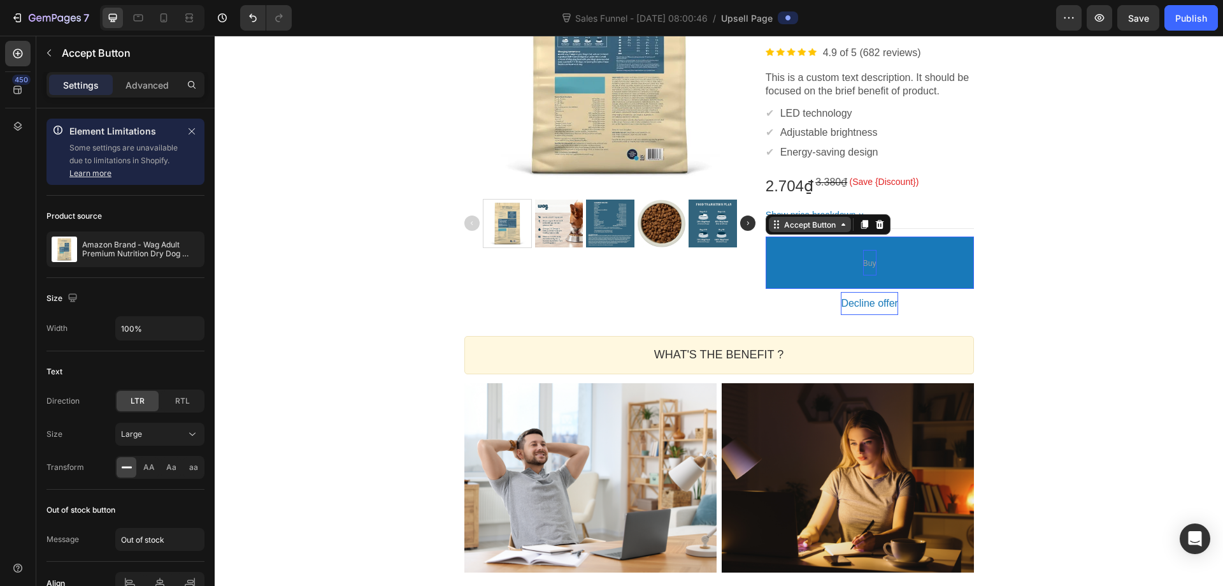
click at [774, 224] on icon at bounding box center [775, 225] width 2 height 2
click at [900, 269] on button "Buy" at bounding box center [870, 262] width 208 height 52
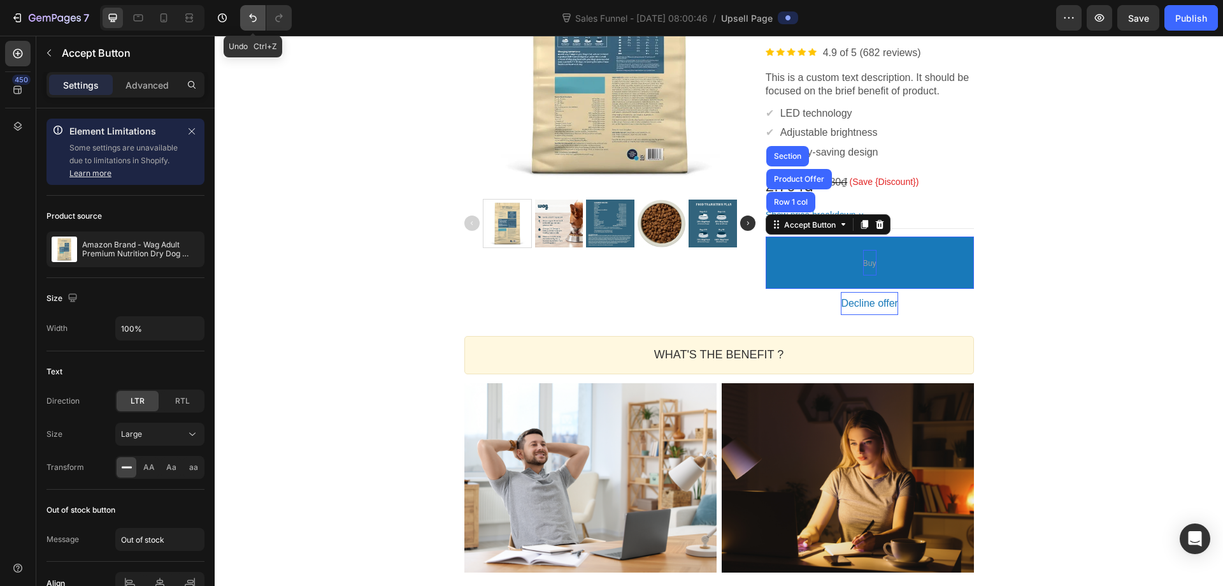
click at [261, 18] on button "Undo/Redo" at bounding box center [252, 17] width 25 height 25
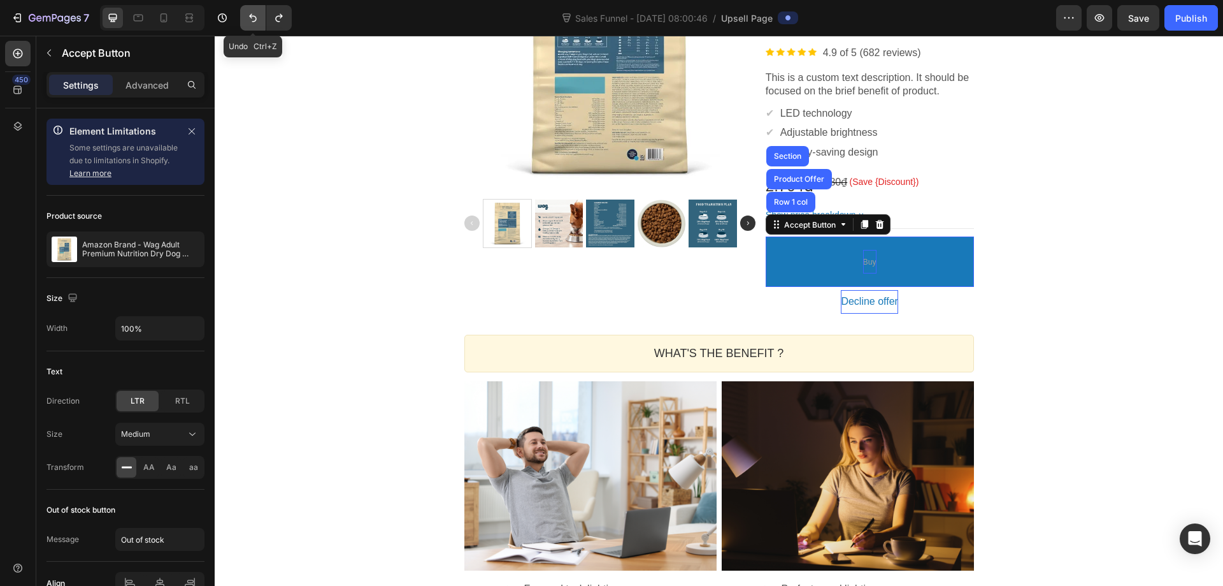
click at [261, 18] on button "Undo/Redo" at bounding box center [252, 17] width 25 height 25
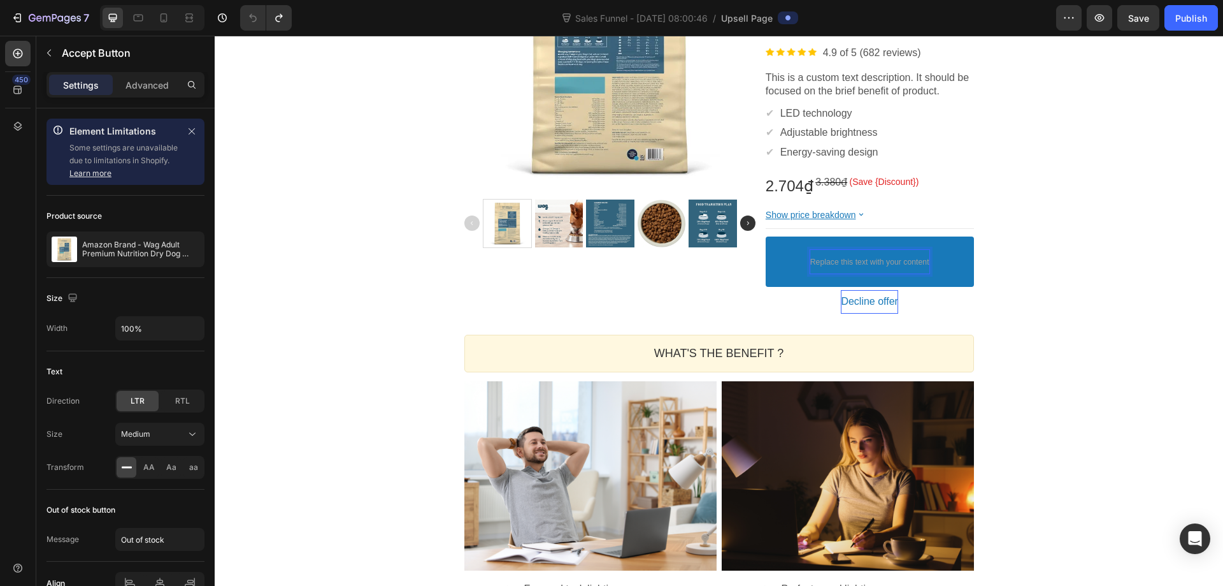
click at [916, 266] on span "Replace this text with your content" at bounding box center [870, 261] width 119 height 9
drag, startPoint x: 925, startPoint y: 263, endPoint x: 796, endPoint y: 266, distance: 128.1
click at [796, 266] on button "Replace this text with your content" at bounding box center [870, 261] width 208 height 50
click at [155, 87] on p "Advanced" at bounding box center [147, 84] width 43 height 13
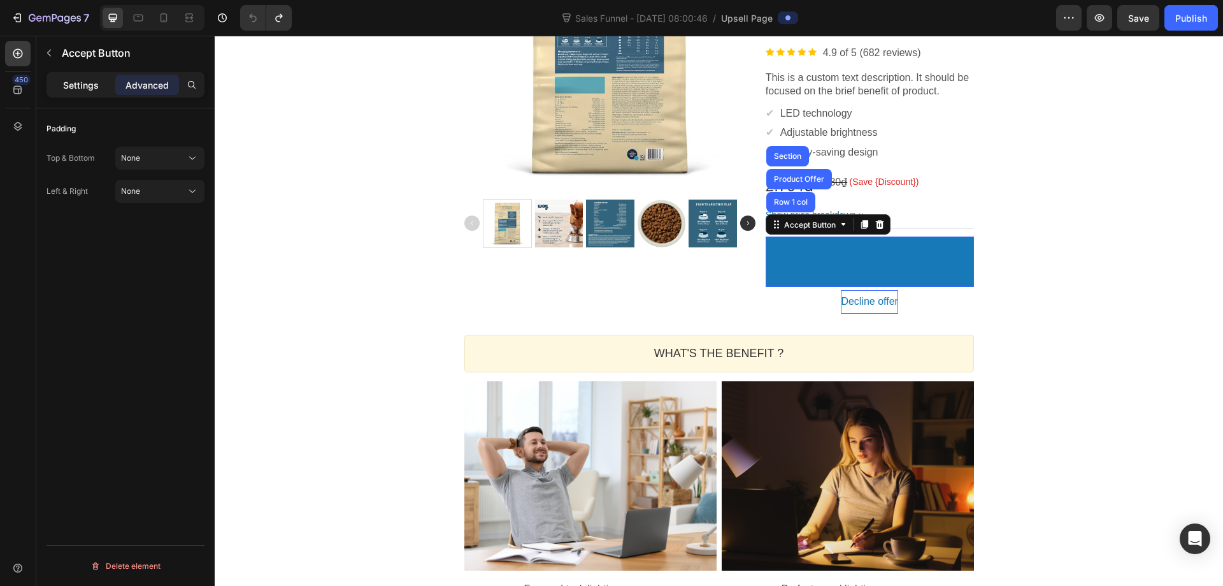
click at [92, 87] on p "Settings" at bounding box center [81, 84] width 36 height 13
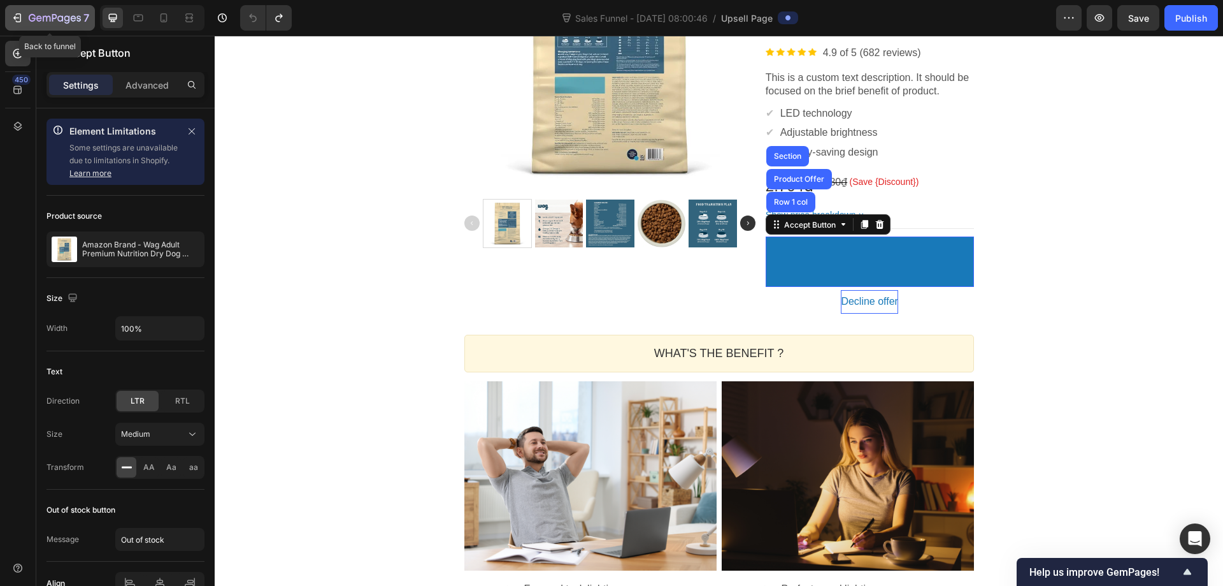
click at [20, 26] on button "7" at bounding box center [50, 17] width 90 height 25
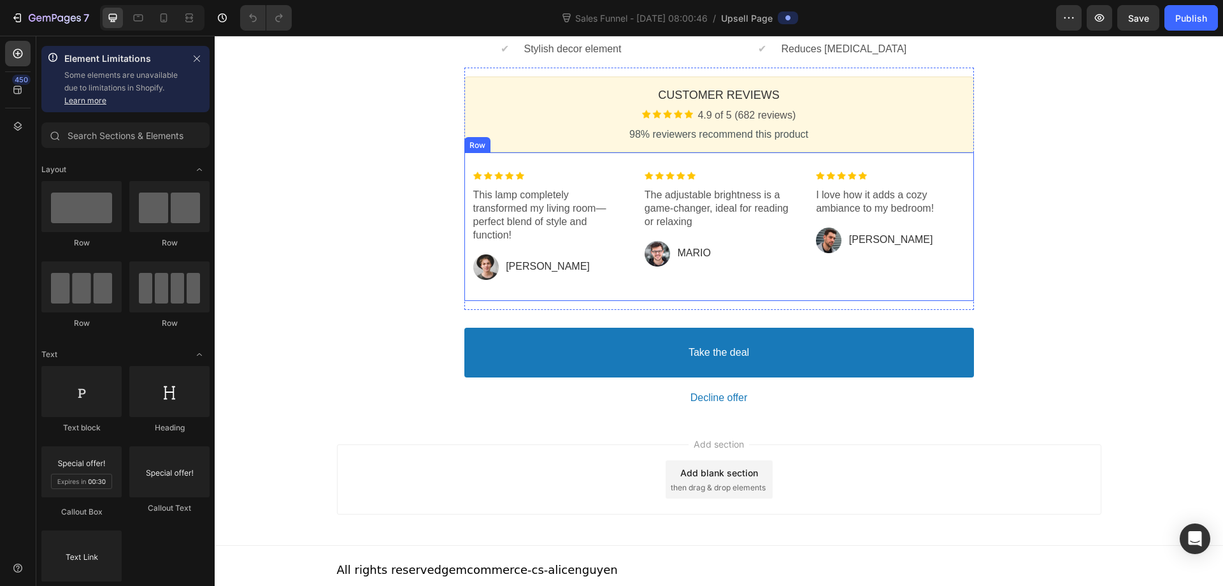
scroll to position [499, 0]
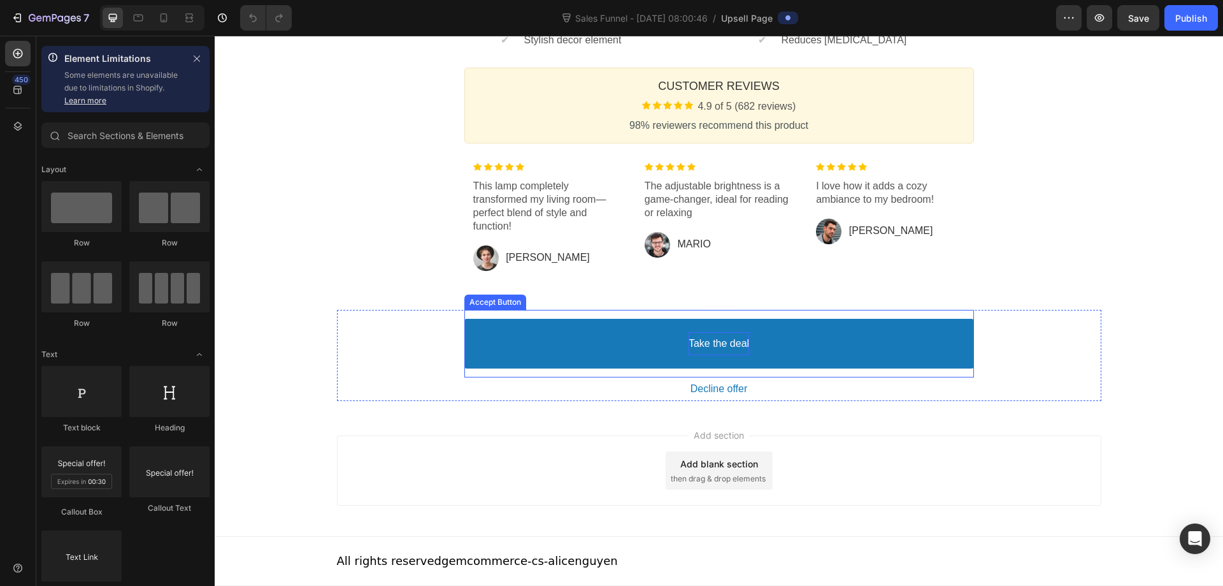
click at [707, 343] on bdo "Take the deal" at bounding box center [719, 343] width 61 height 13
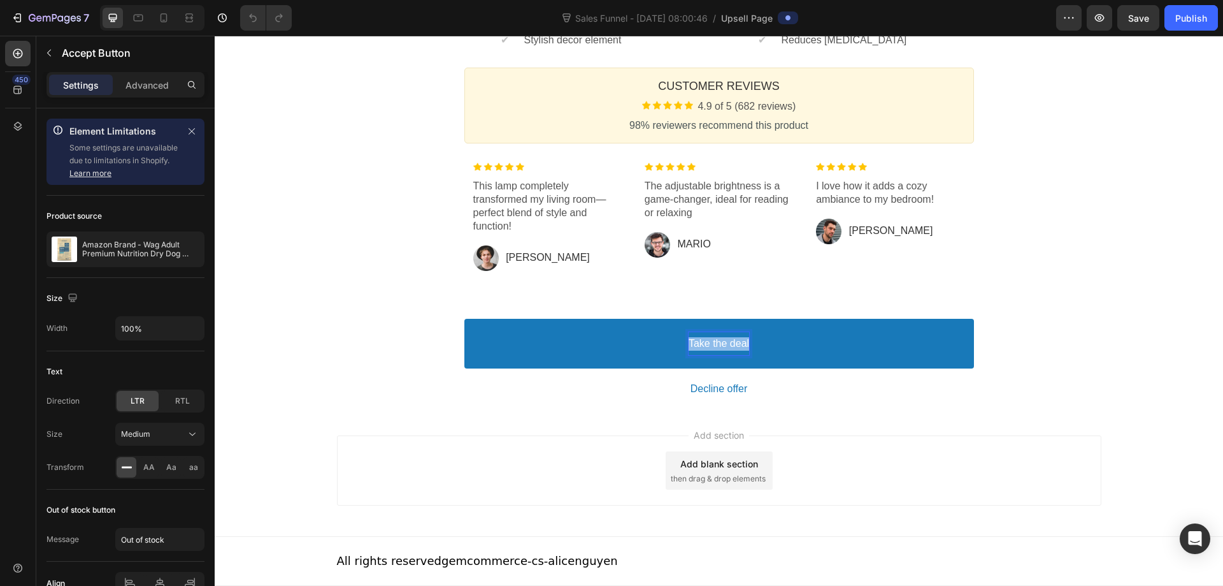
drag, startPoint x: 743, startPoint y: 342, endPoint x: 686, endPoint y: 347, distance: 56.9
click at [689, 347] on p "Take the deal" at bounding box center [719, 343] width 61 height 13
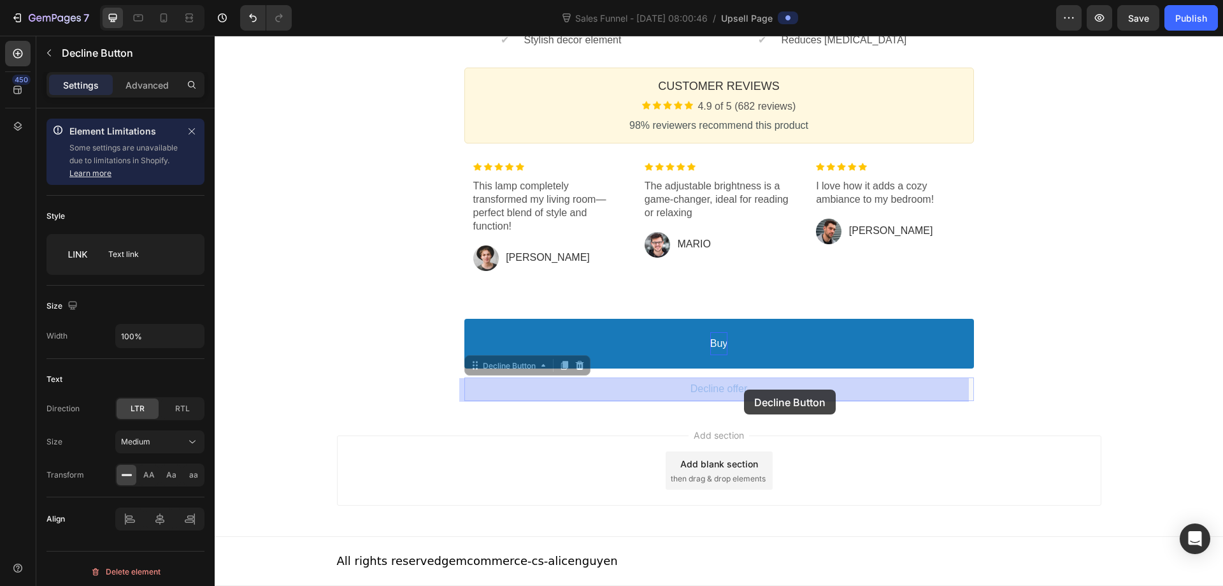
drag, startPoint x: 687, startPoint y: 389, endPoint x: 735, endPoint y: 389, distance: 47.8
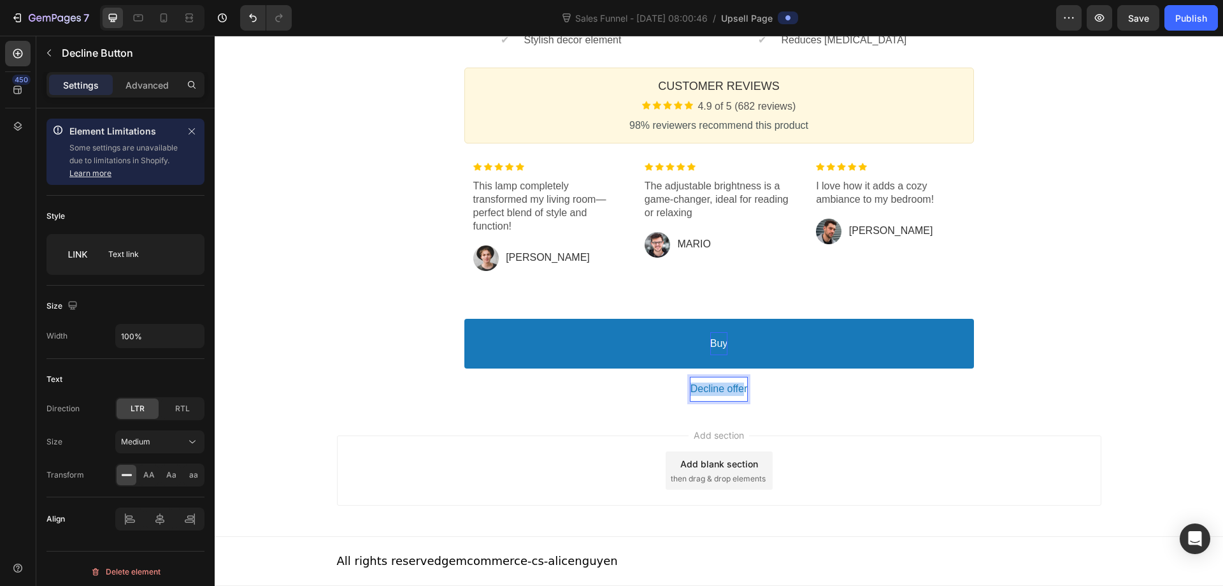
drag, startPoint x: 741, startPoint y: 389, endPoint x: 688, endPoint y: 389, distance: 53.5
click at [691, 389] on p "Decline offer" at bounding box center [719, 388] width 57 height 13
click at [702, 389] on p "Decline offer" at bounding box center [719, 388] width 57 height 13
drag, startPoint x: 688, startPoint y: 385, endPoint x: 756, endPoint y: 387, distance: 68.2
click at [756, 387] on button "Decline offer" at bounding box center [720, 389] width 510 height 24
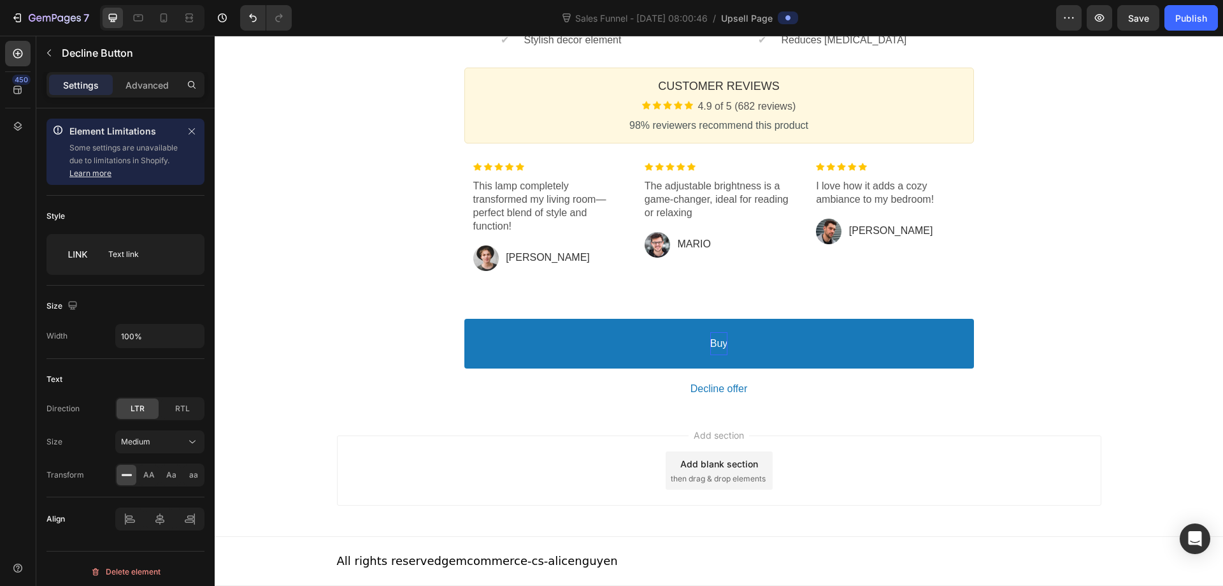
click at [932, 491] on div "Add section Add blank section then drag & drop elements" at bounding box center [719, 470] width 765 height 70
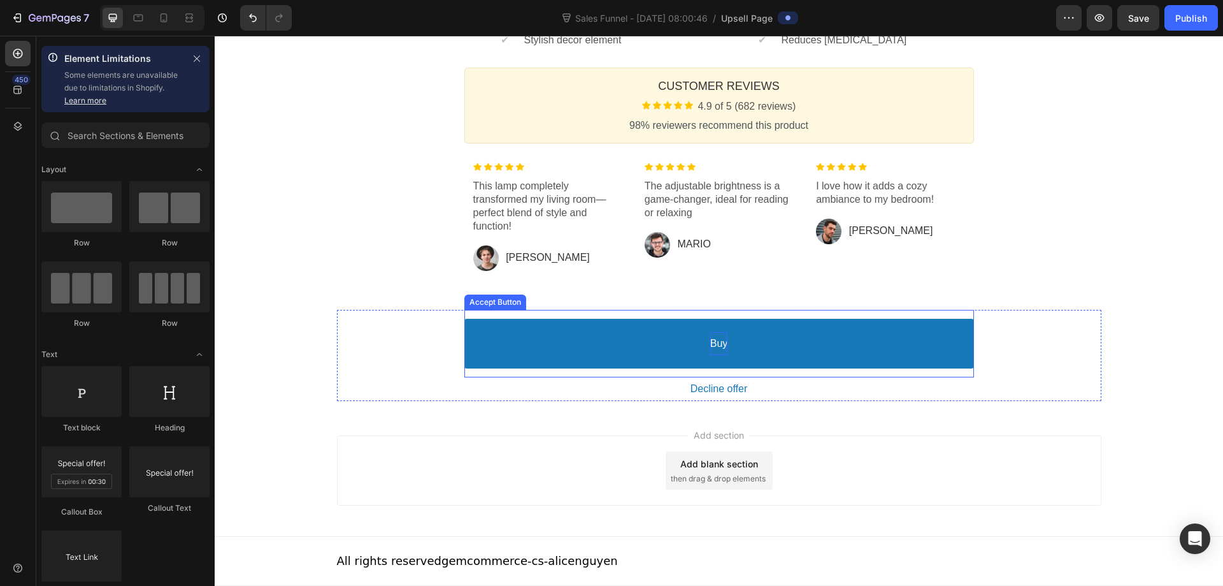
click at [716, 345] on p "Buy" at bounding box center [719, 343] width 18 height 13
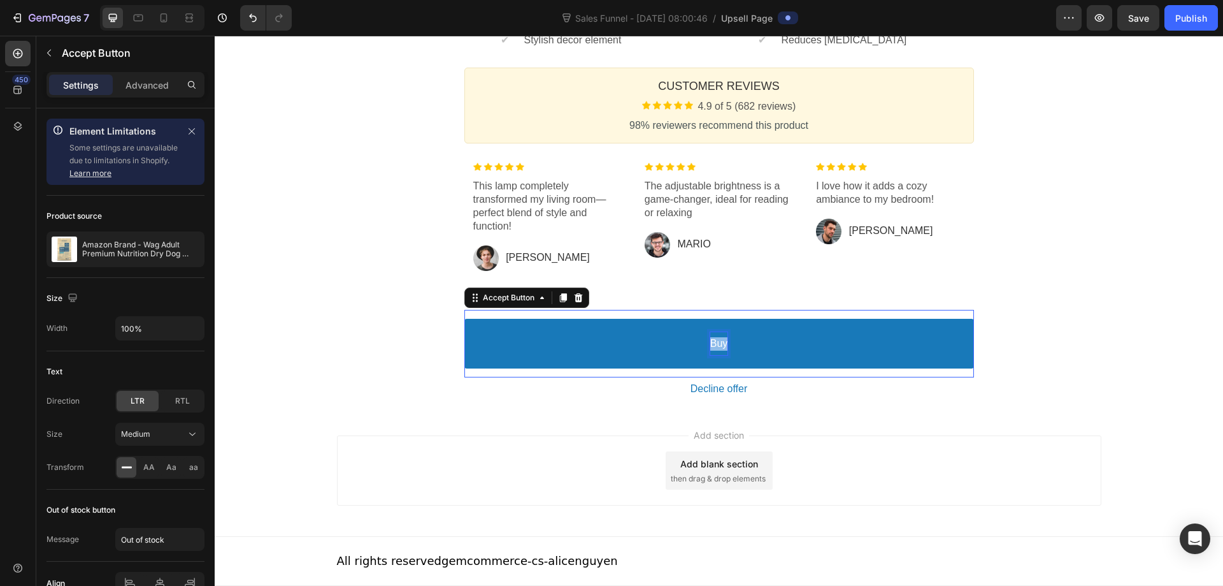
click at [711, 342] on p "Buy" at bounding box center [719, 343] width 18 height 13
